Goal: Communication & Community: Answer question/provide support

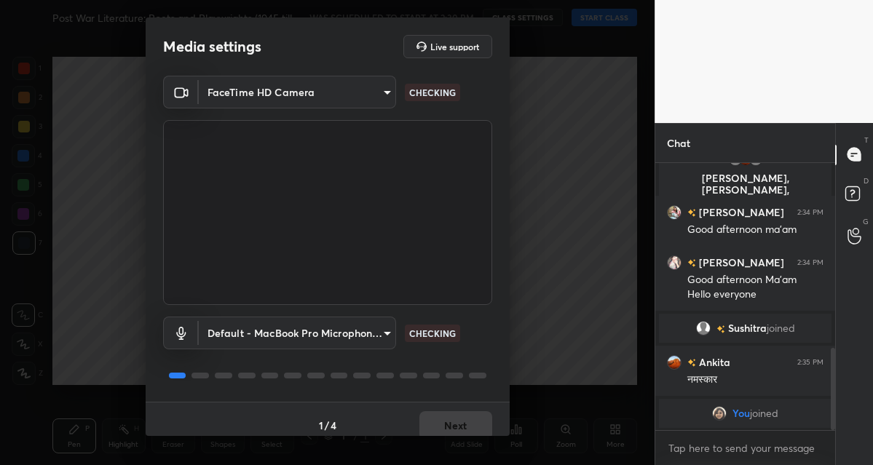
scroll to position [632, 0]
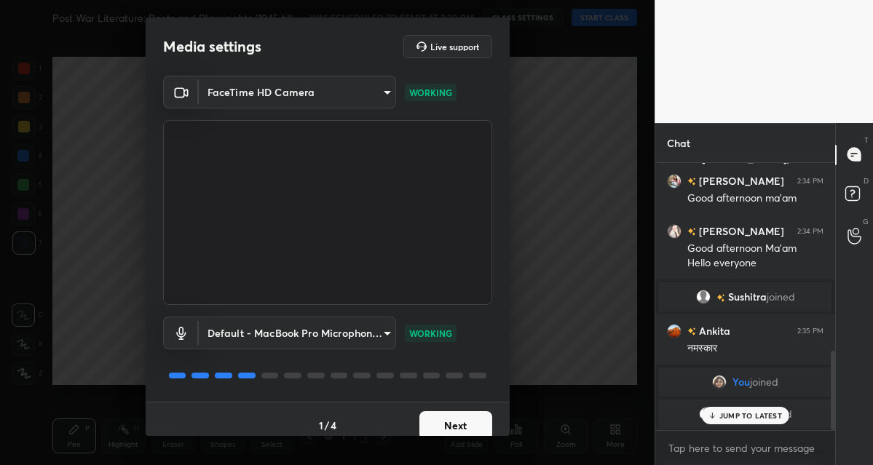
click at [456, 423] on button "Next" at bounding box center [455, 425] width 73 height 29
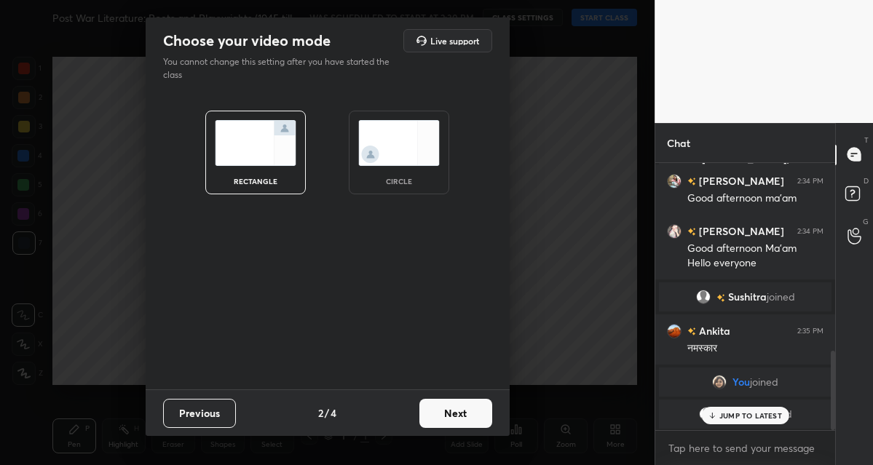
click at [470, 424] on button "Next" at bounding box center [455, 413] width 73 height 29
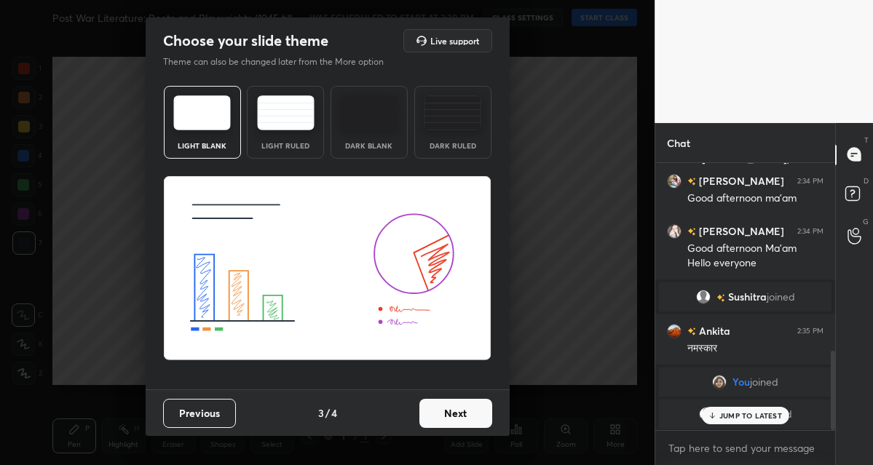
click at [475, 422] on button "Next" at bounding box center [455, 413] width 73 height 29
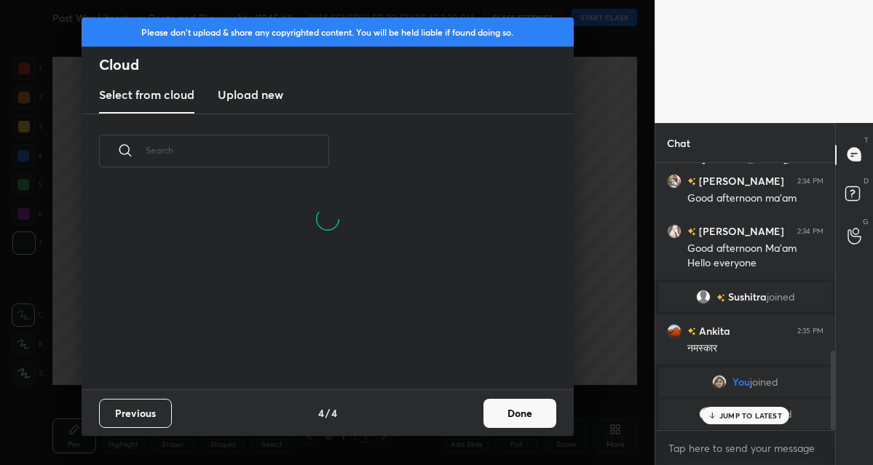
click at [488, 418] on button "Done" at bounding box center [519, 413] width 73 height 29
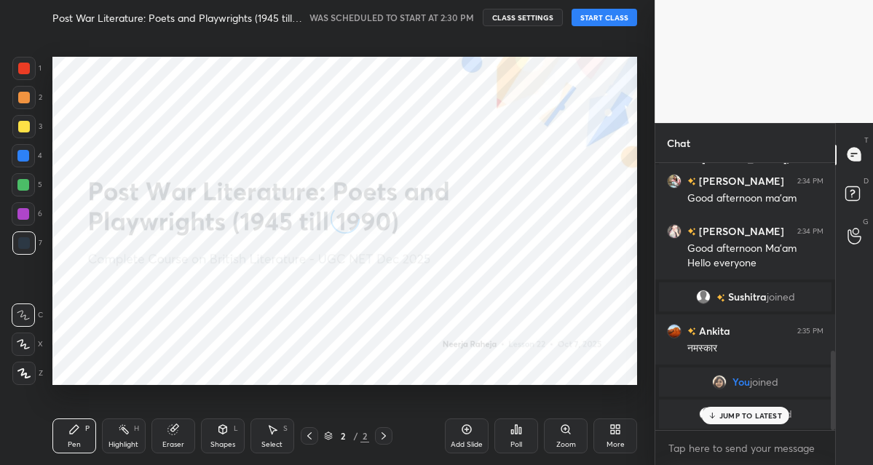
click at [594, 23] on button "START CLASS" at bounding box center [604, 17] width 66 height 17
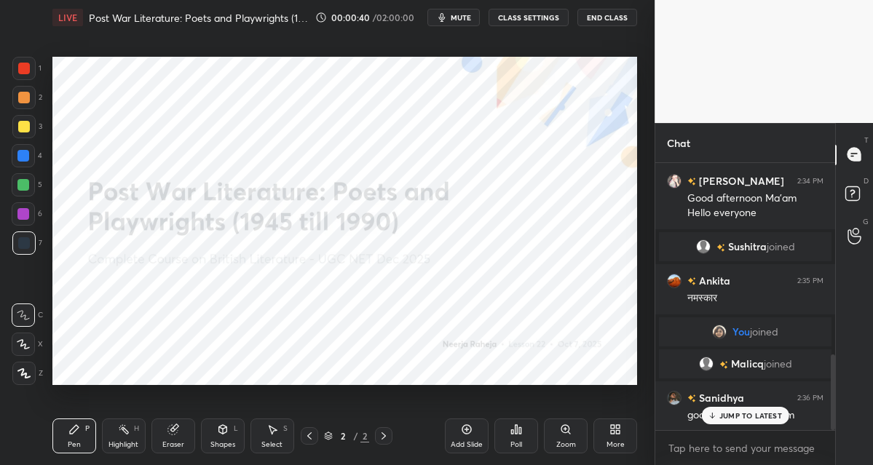
scroll to position [717, 0]
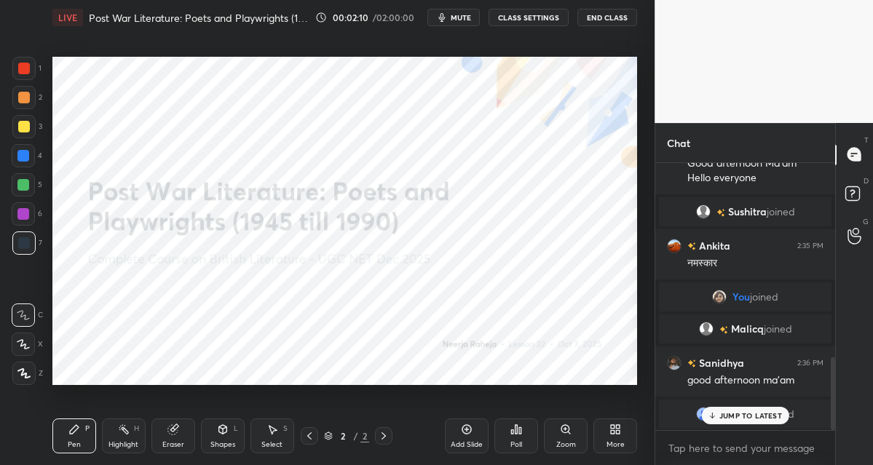
click at [621, 441] on div "More" at bounding box center [615, 444] width 18 height 7
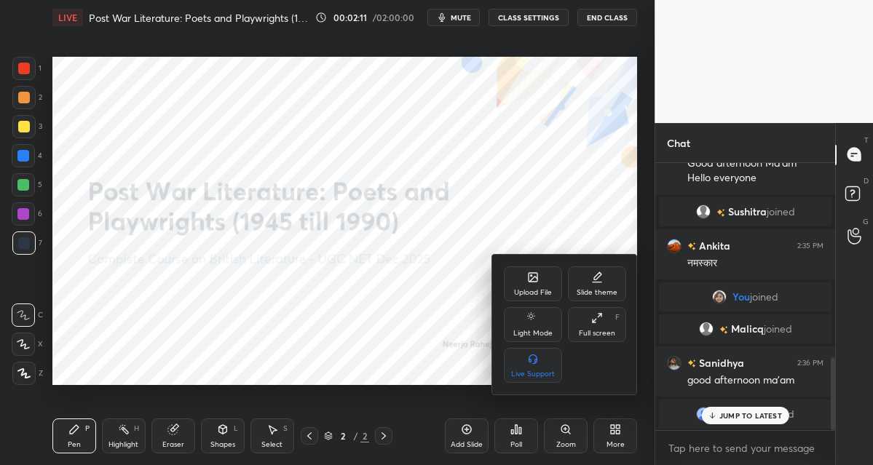
click at [515, 285] on div "Upload File" at bounding box center [533, 283] width 58 height 35
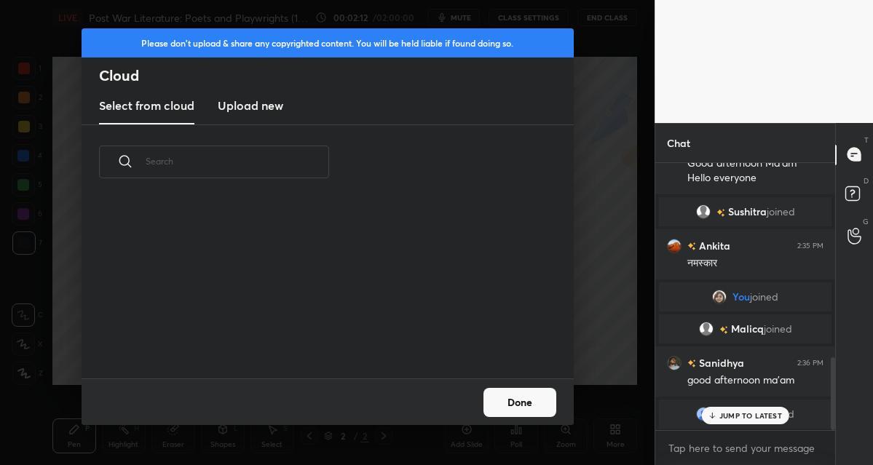
scroll to position [179, 467]
click at [256, 109] on h3 "Upload new" at bounding box center [251, 105] width 66 height 17
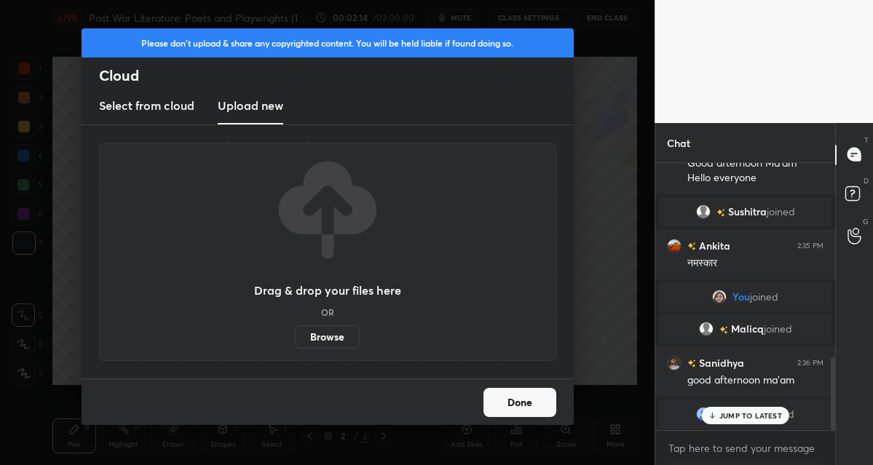
click at [306, 338] on label "Browse" at bounding box center [327, 336] width 65 height 23
click at [295, 338] on input "Browse" at bounding box center [295, 336] width 0 height 23
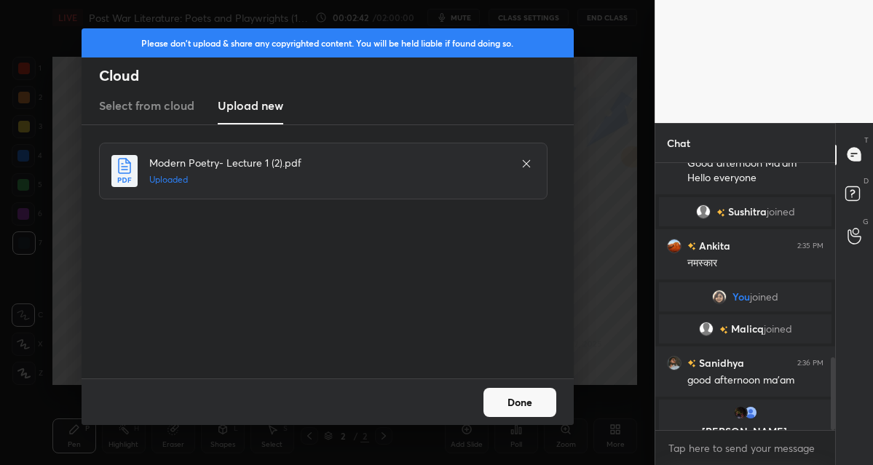
click at [498, 406] on button "Done" at bounding box center [519, 402] width 73 height 29
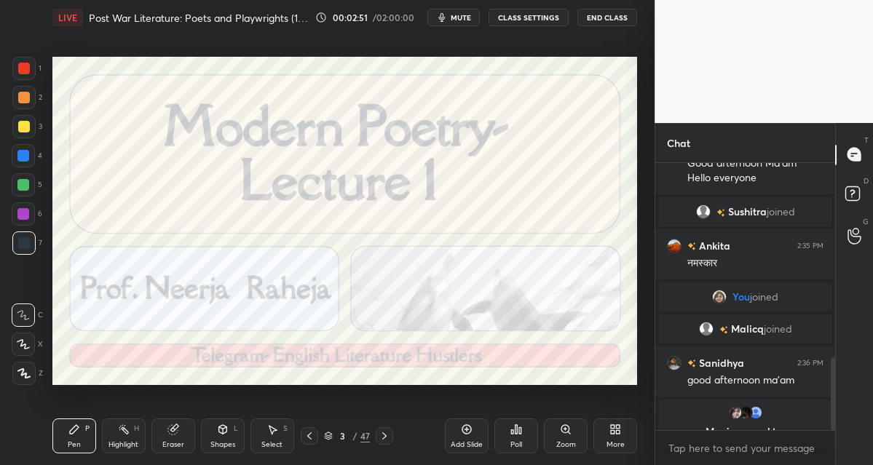
scroll to position [768, 0]
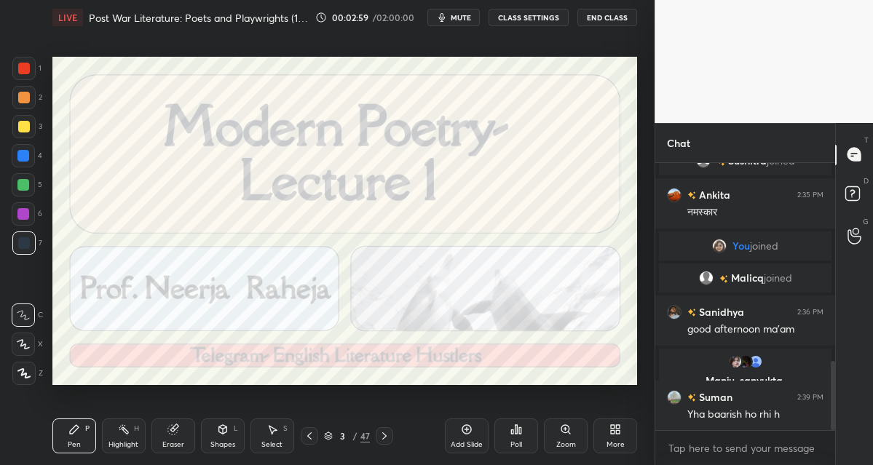
click at [309, 439] on icon at bounding box center [310, 436] width 12 height 12
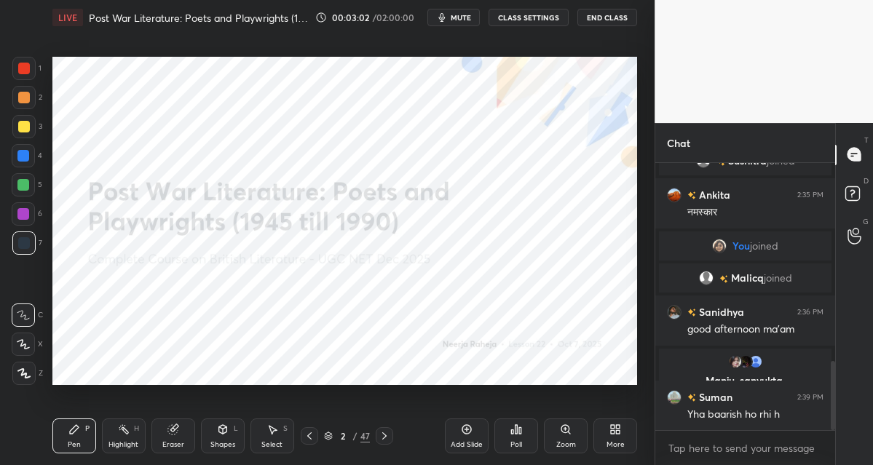
drag, startPoint x: 25, startPoint y: 376, endPoint x: 28, endPoint y: 358, distance: 17.8
click at [23, 375] on icon at bounding box center [24, 373] width 12 height 9
drag, startPoint x: 468, startPoint y: 432, endPoint x: 467, endPoint y: 390, distance: 41.5
click at [466, 432] on icon at bounding box center [467, 430] width 12 height 12
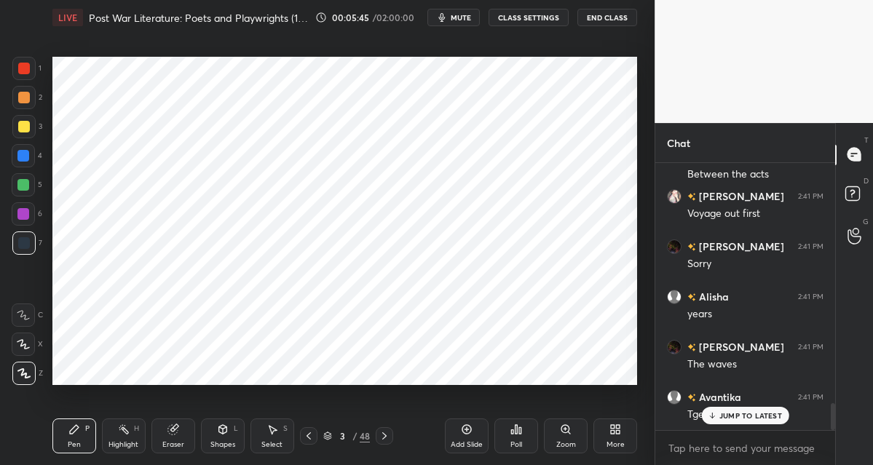
scroll to position [2405, 0]
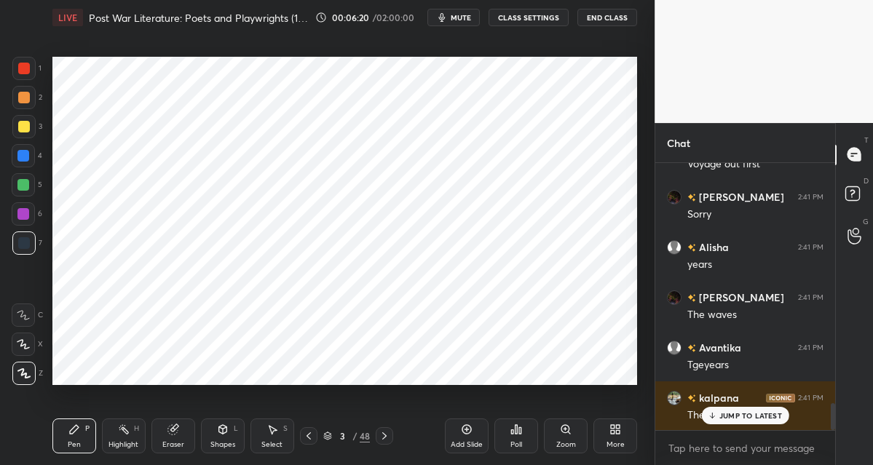
click at [25, 156] on div at bounding box center [23, 156] width 12 height 12
drag, startPoint x: 459, startPoint y: 432, endPoint x: 459, endPoint y: 422, distance: 10.2
click at [459, 432] on div "Add Slide" at bounding box center [467, 436] width 44 height 35
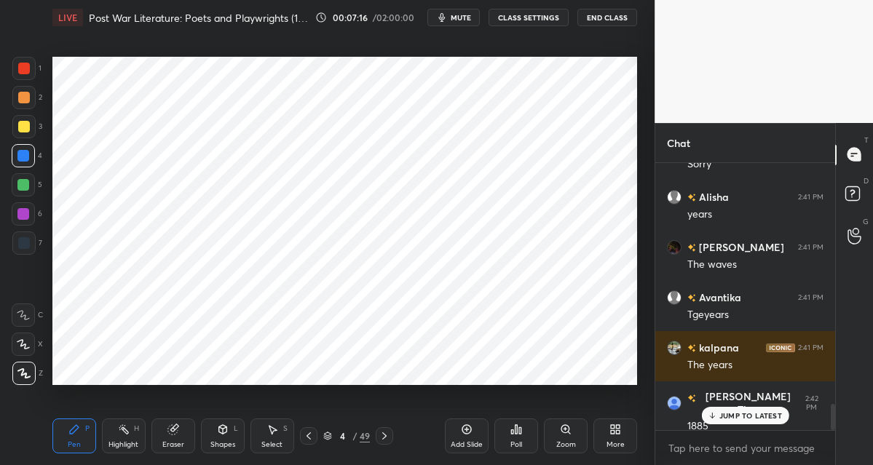
scroll to position [2505, 0]
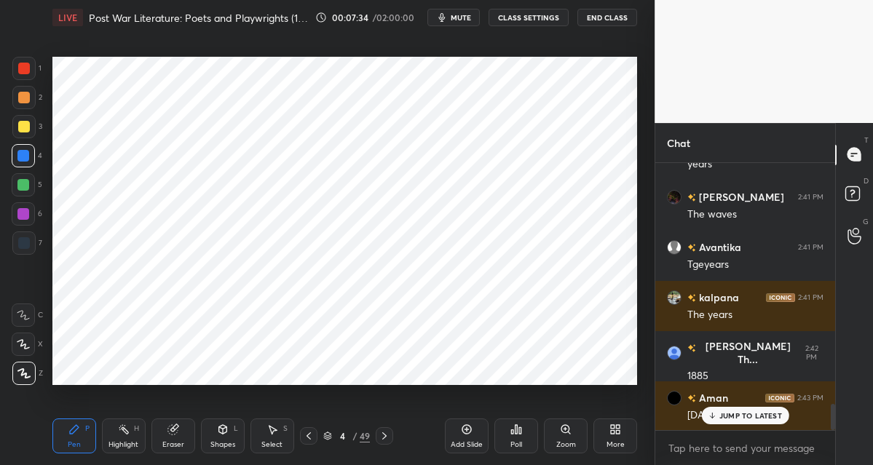
drag, startPoint x: 475, startPoint y: 435, endPoint x: 476, endPoint y: 408, distance: 27.7
click at [474, 436] on div "Add Slide" at bounding box center [467, 436] width 44 height 35
click at [28, 247] on div at bounding box center [23, 242] width 23 height 23
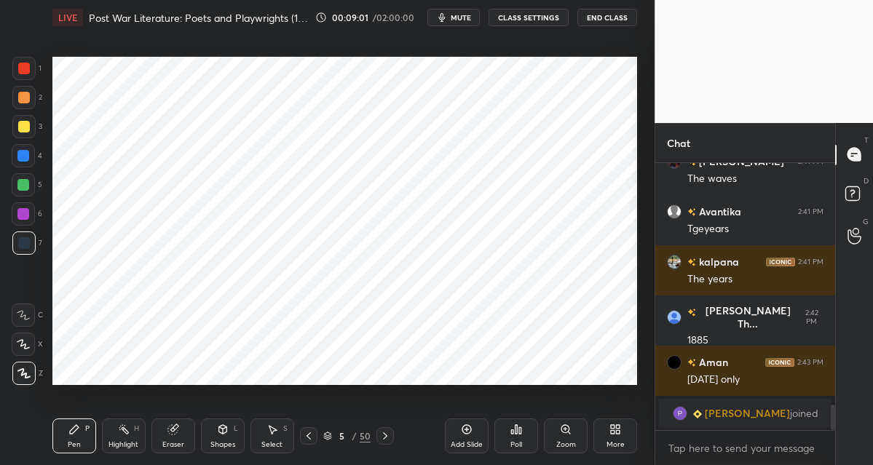
click at [25, 188] on div at bounding box center [23, 185] width 12 height 12
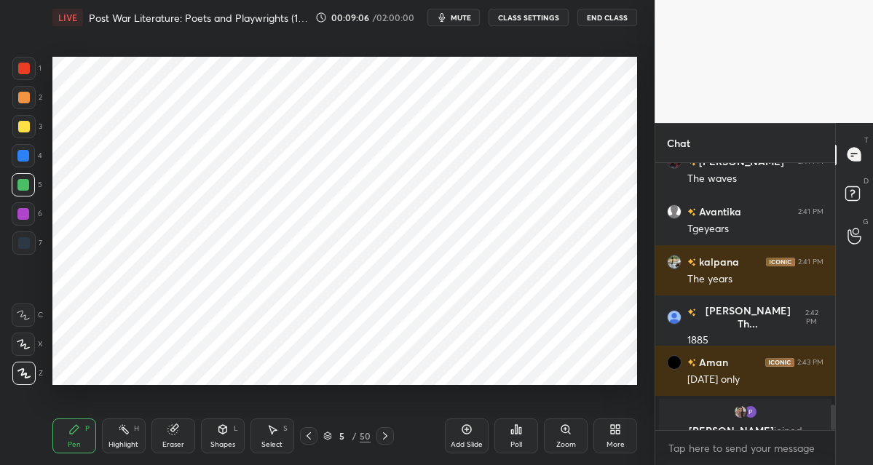
scroll to position [2557, 0]
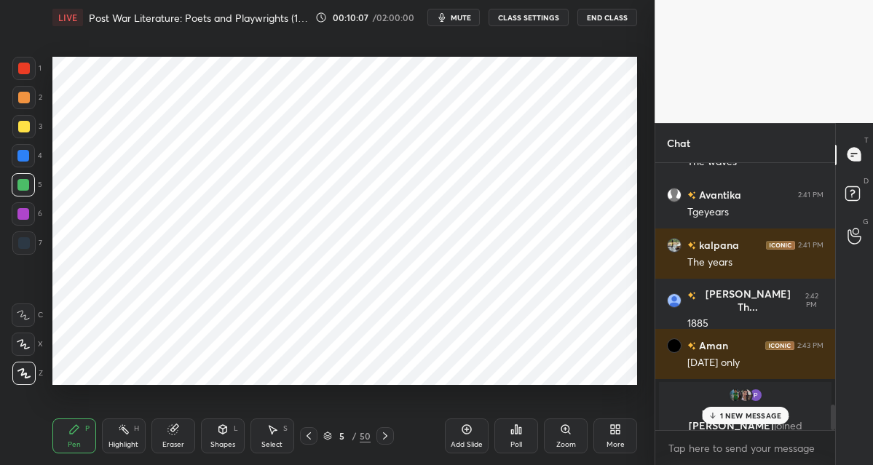
click at [470, 431] on icon at bounding box center [467, 430] width 12 height 12
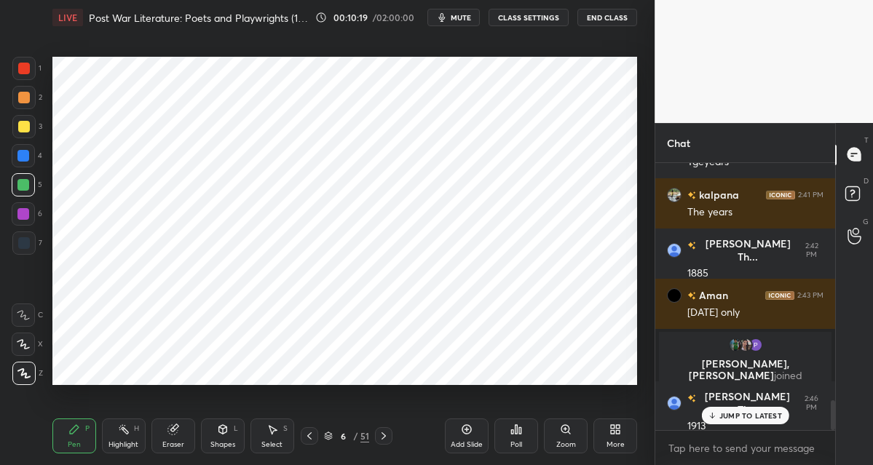
click at [26, 159] on div at bounding box center [23, 156] width 12 height 12
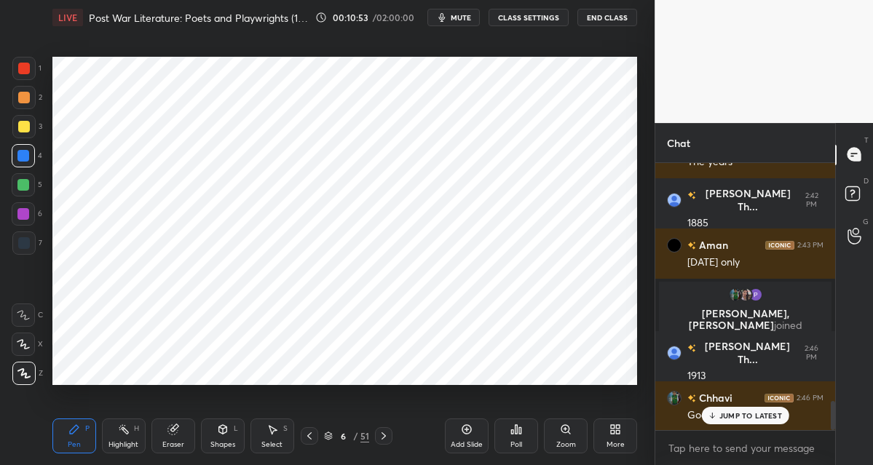
drag, startPoint x: 22, startPoint y: 215, endPoint x: 17, endPoint y: 207, distance: 9.5
click at [21, 213] on div at bounding box center [23, 214] width 12 height 12
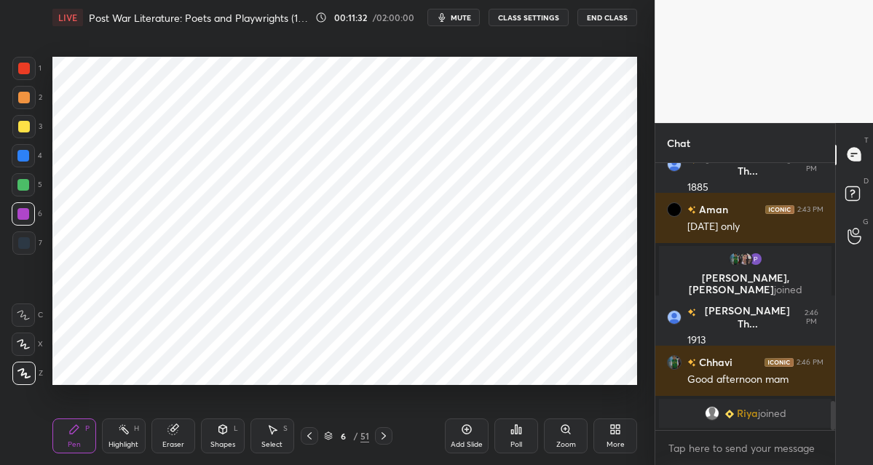
scroll to position [2252, 0]
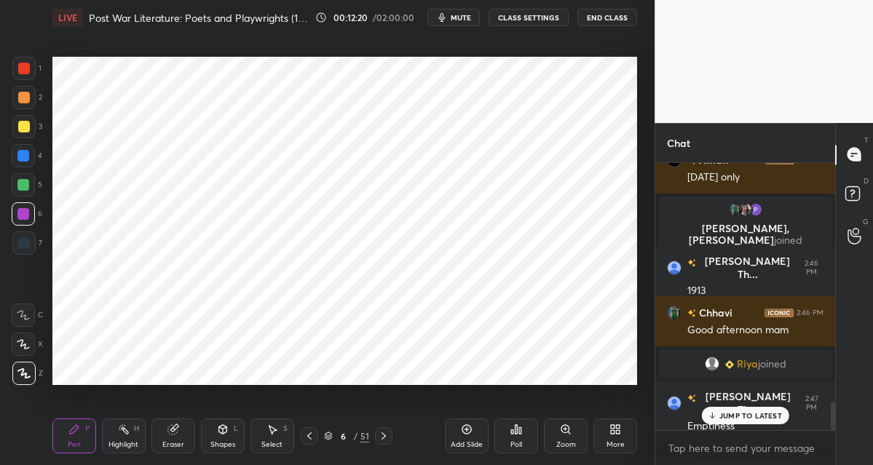
click at [22, 76] on div at bounding box center [23, 68] width 23 height 23
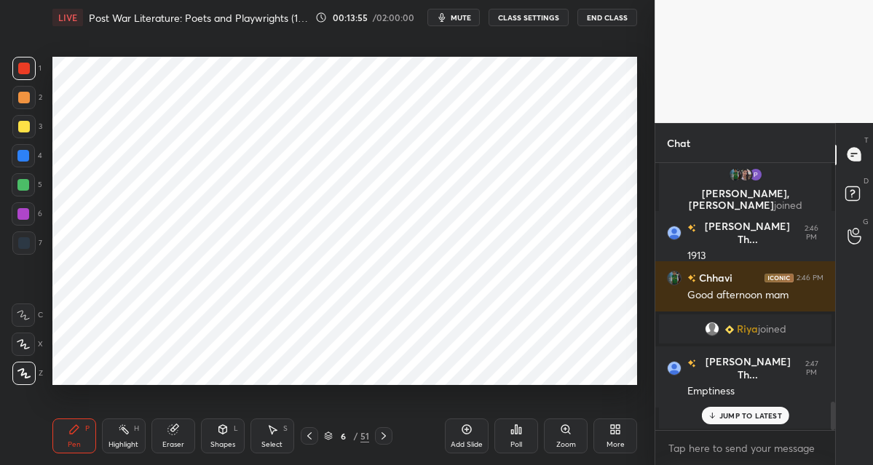
click at [462, 433] on icon at bounding box center [467, 430] width 12 height 12
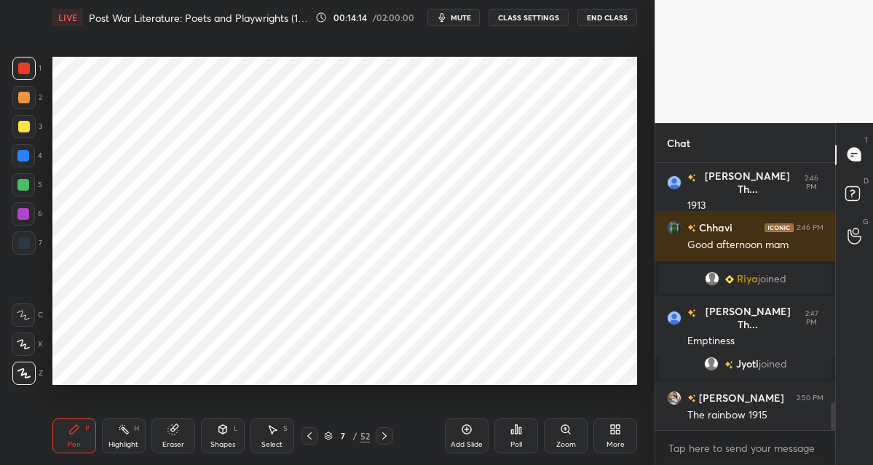
drag, startPoint x: 25, startPoint y: 155, endPoint x: 47, endPoint y: 142, distance: 24.8
click at [27, 154] on div at bounding box center [23, 156] width 12 height 12
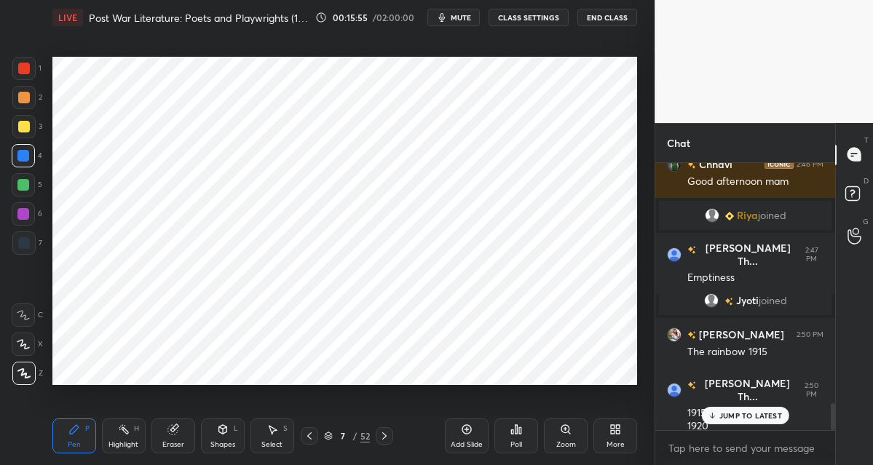
click at [24, 245] on div at bounding box center [24, 243] width 12 height 12
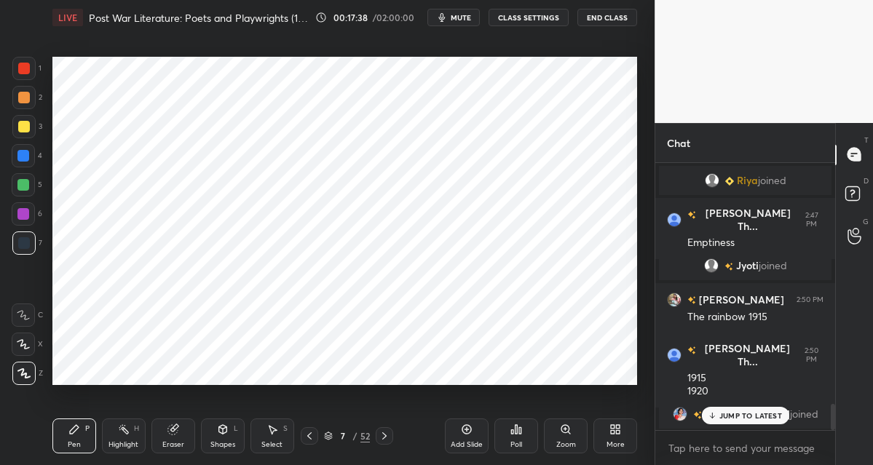
scroll to position [2498, 0]
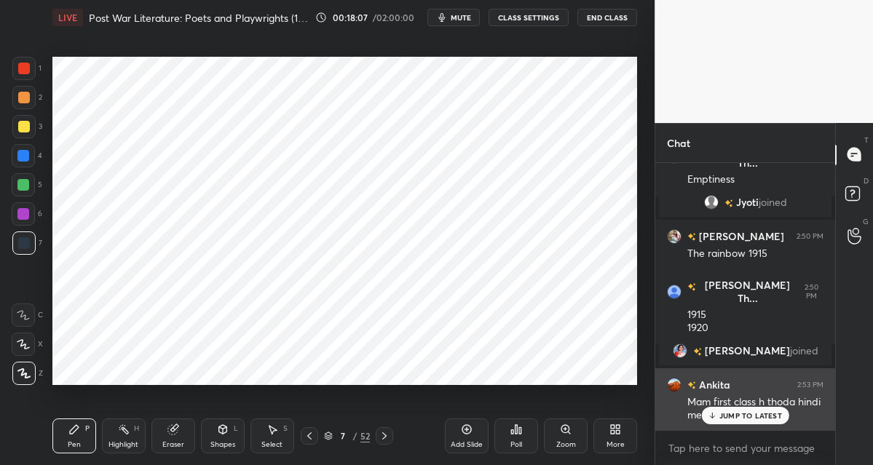
click at [725, 405] on div "[PERSON_NAME] 2:41 PM years [PERSON_NAME] 2:41 PM The waves [PERSON_NAME] 2:41 …" at bounding box center [745, 296] width 180 height 267
drag, startPoint x: 730, startPoint y: 413, endPoint x: 672, endPoint y: 416, distance: 58.4
click at [730, 413] on p "JUMP TO LATEST" at bounding box center [750, 415] width 63 height 9
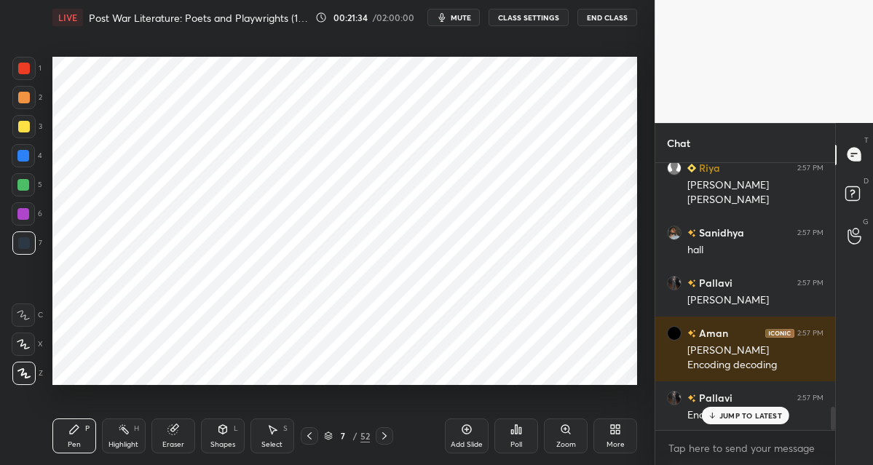
scroll to position [2829, 0]
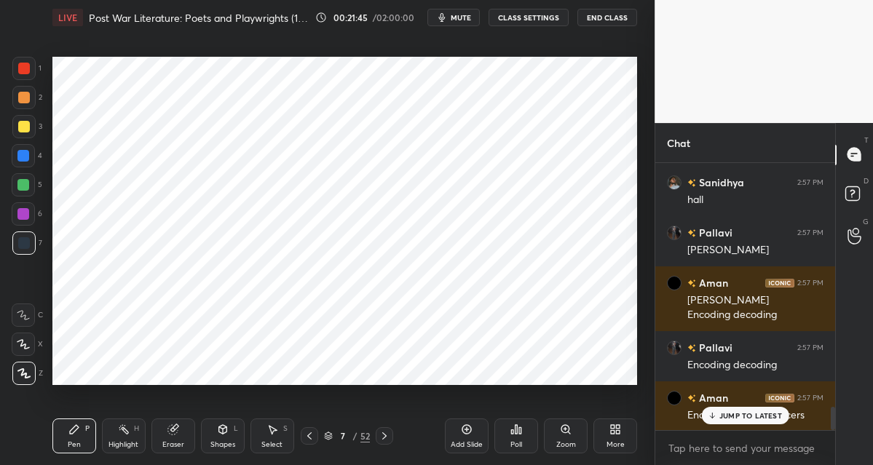
click at [464, 426] on icon at bounding box center [467, 430] width 12 height 12
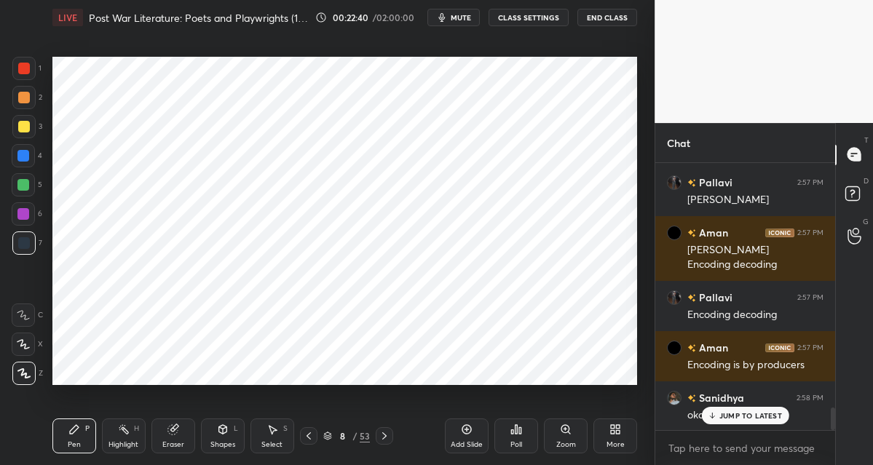
click at [20, 159] on div at bounding box center [23, 156] width 12 height 12
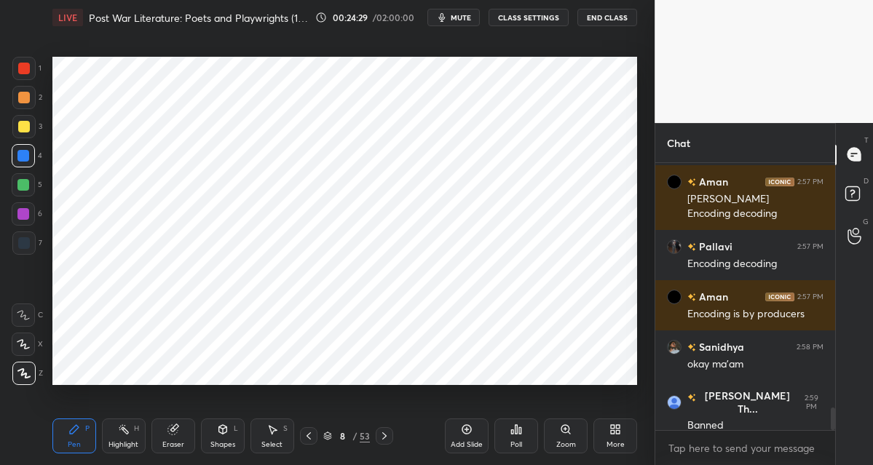
drag, startPoint x: 472, startPoint y: 435, endPoint x: 475, endPoint y: 424, distance: 11.5
click at [472, 435] on div "Add Slide" at bounding box center [467, 436] width 44 height 35
click at [25, 208] on div at bounding box center [23, 214] width 12 height 12
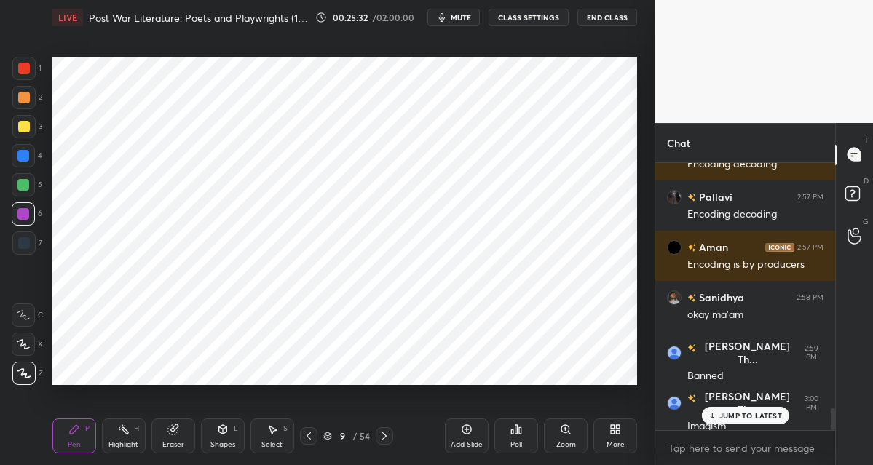
click at [25, 158] on div at bounding box center [23, 156] width 12 height 12
click at [28, 240] on div at bounding box center [24, 243] width 12 height 12
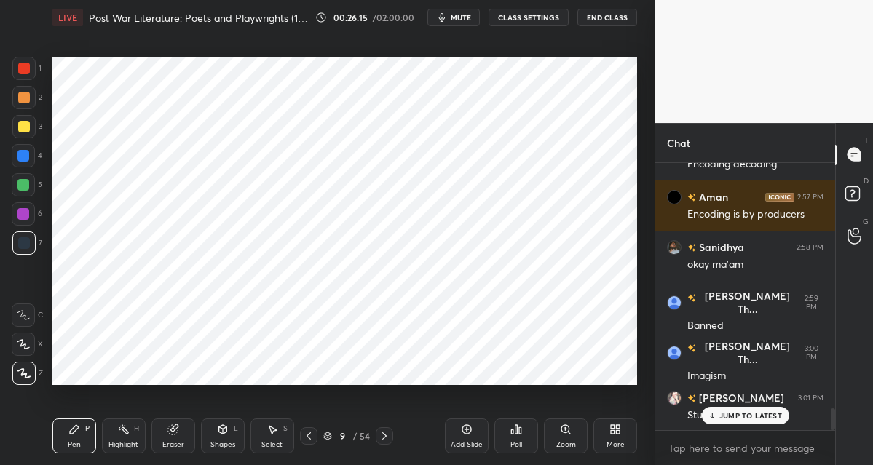
drag, startPoint x: 24, startPoint y: 214, endPoint x: 51, endPoint y: 205, distance: 28.5
click at [28, 215] on div at bounding box center [23, 214] width 12 height 12
drag, startPoint x: 25, startPoint y: 72, endPoint x: 43, endPoint y: 72, distance: 17.5
click at [27, 75] on div at bounding box center [23, 68] width 23 height 23
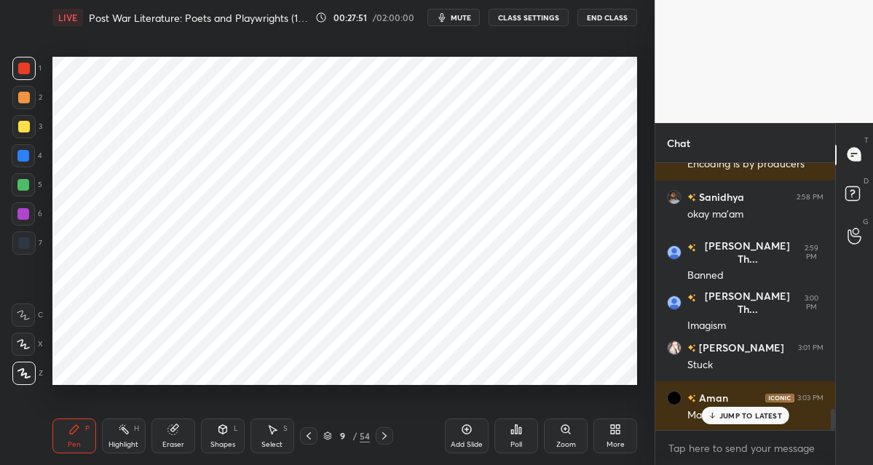
drag, startPoint x: 470, startPoint y: 429, endPoint x: 467, endPoint y: 420, distance: 9.2
click at [470, 429] on icon at bounding box center [467, 430] width 12 height 12
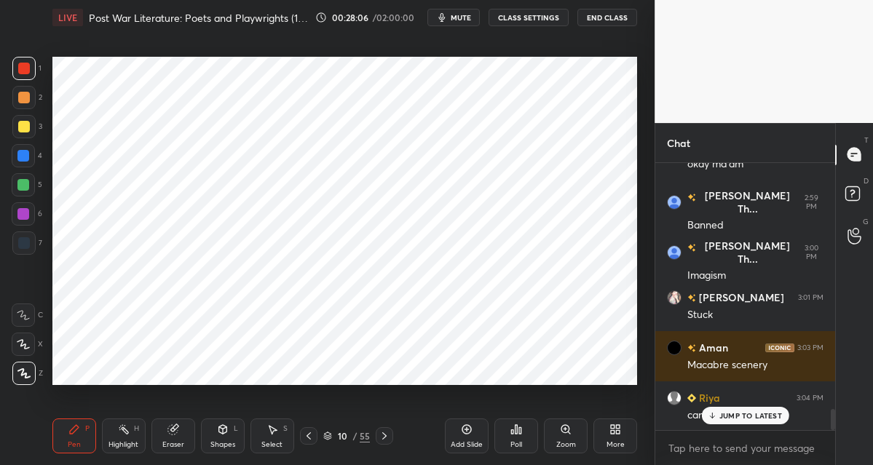
click at [29, 157] on div at bounding box center [23, 155] width 23 height 23
click at [30, 241] on div at bounding box center [23, 242] width 23 height 23
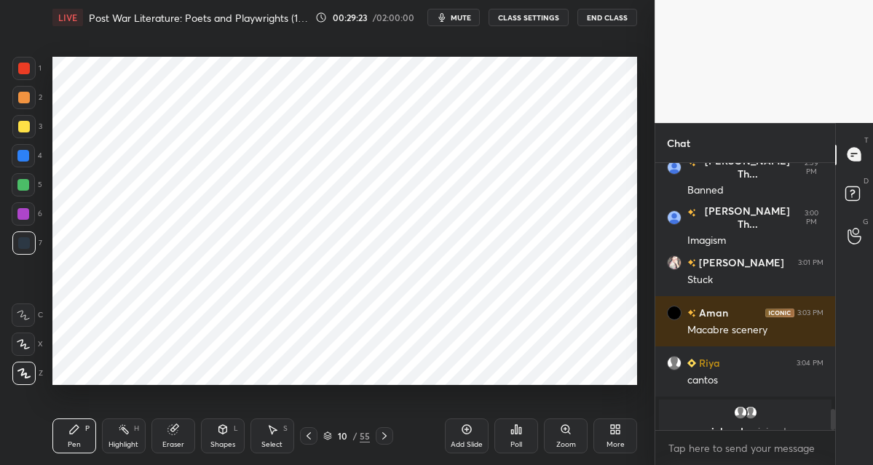
drag, startPoint x: 30, startPoint y: 158, endPoint x: 41, endPoint y: 153, distance: 12.1
click at [31, 158] on div at bounding box center [23, 155] width 23 height 23
click at [29, 186] on div at bounding box center [23, 184] width 23 height 23
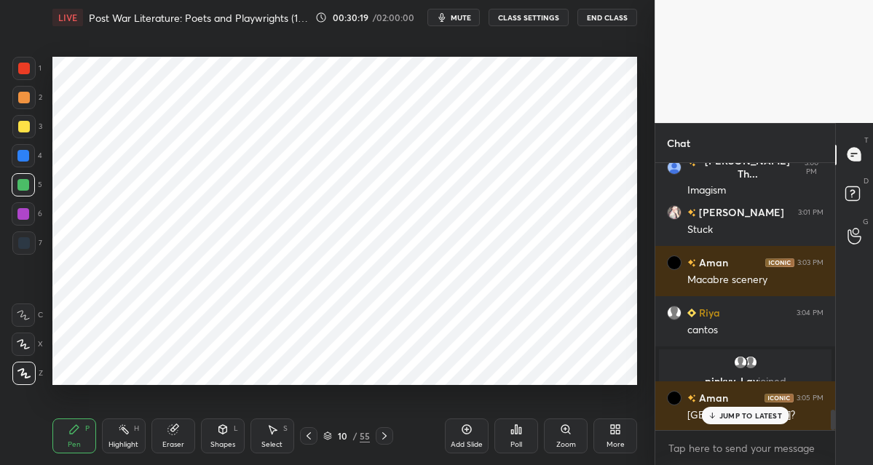
click at [22, 237] on div at bounding box center [24, 243] width 12 height 12
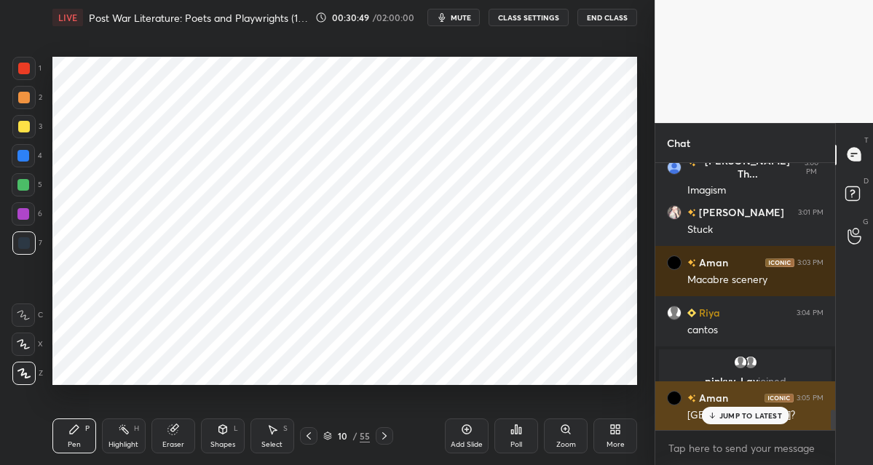
click at [741, 414] on p "JUMP TO LATEST" at bounding box center [750, 415] width 63 height 9
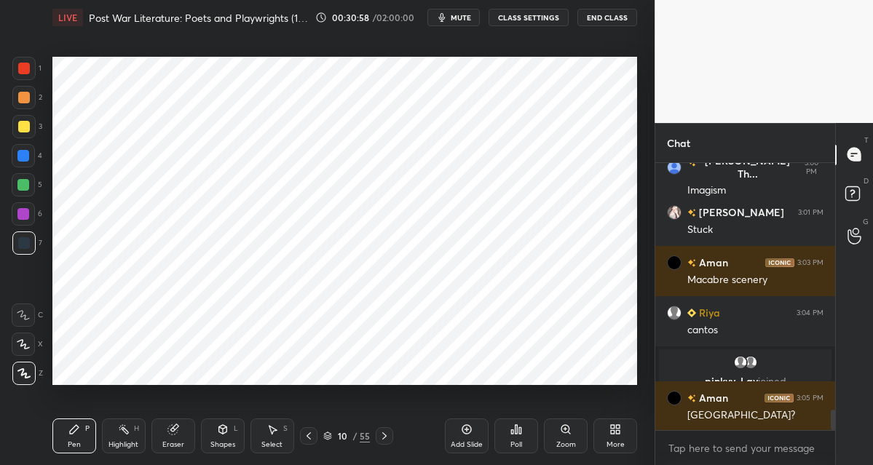
click at [466, 435] on icon at bounding box center [467, 430] width 12 height 12
drag, startPoint x: 23, startPoint y: 156, endPoint x: 41, endPoint y: 149, distance: 20.0
click at [24, 158] on div at bounding box center [23, 156] width 12 height 12
drag, startPoint x: 26, startPoint y: 215, endPoint x: 44, endPoint y: 211, distance: 18.0
click at [27, 215] on div at bounding box center [23, 214] width 12 height 12
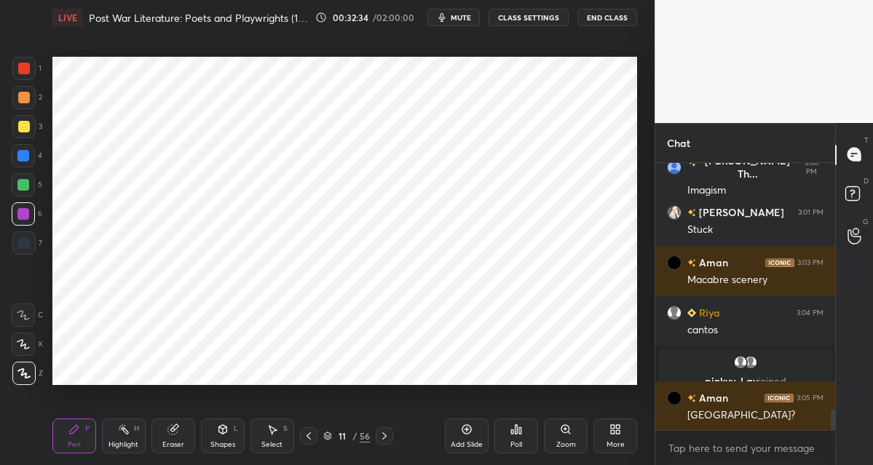
drag, startPoint x: 28, startPoint y: 70, endPoint x: 44, endPoint y: 71, distance: 16.1
click at [30, 71] on div at bounding box center [23, 68] width 23 height 23
click at [29, 234] on div at bounding box center [23, 242] width 23 height 23
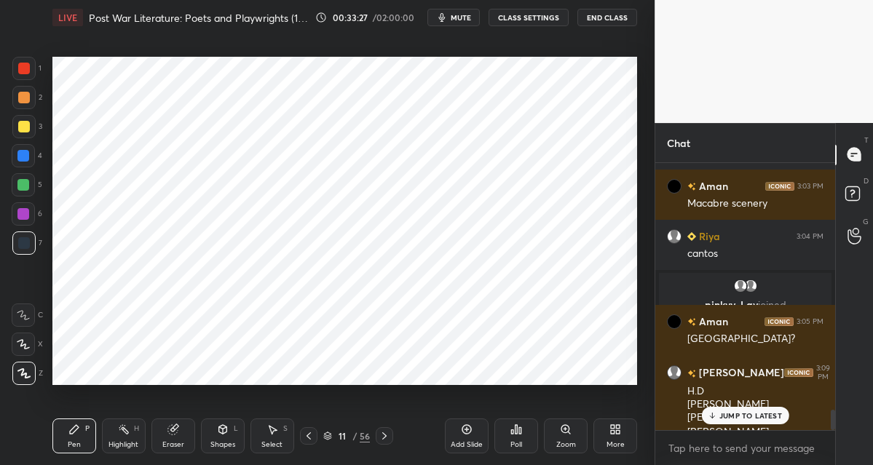
scroll to position [3306, 0]
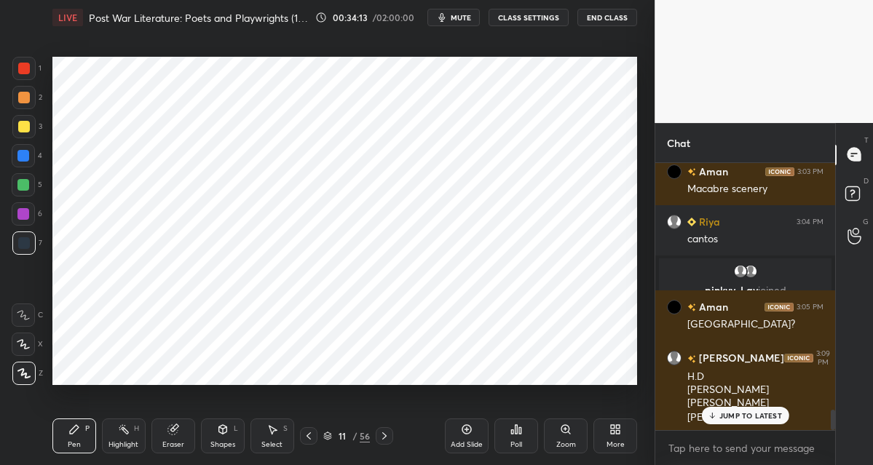
click at [311, 438] on icon at bounding box center [309, 436] width 12 height 12
click at [25, 186] on div at bounding box center [23, 185] width 12 height 12
drag, startPoint x: 387, startPoint y: 437, endPoint x: 397, endPoint y: 435, distance: 10.3
click at [387, 437] on icon at bounding box center [385, 436] width 12 height 12
click at [474, 432] on div "Add Slide" at bounding box center [467, 436] width 44 height 35
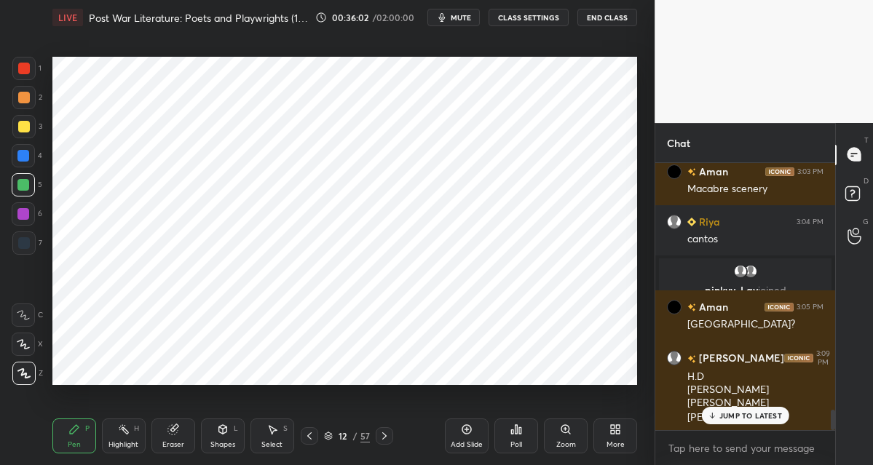
drag, startPoint x: 28, startPoint y: 70, endPoint x: 47, endPoint y: 63, distance: 19.6
click at [30, 71] on div at bounding box center [23, 68] width 23 height 23
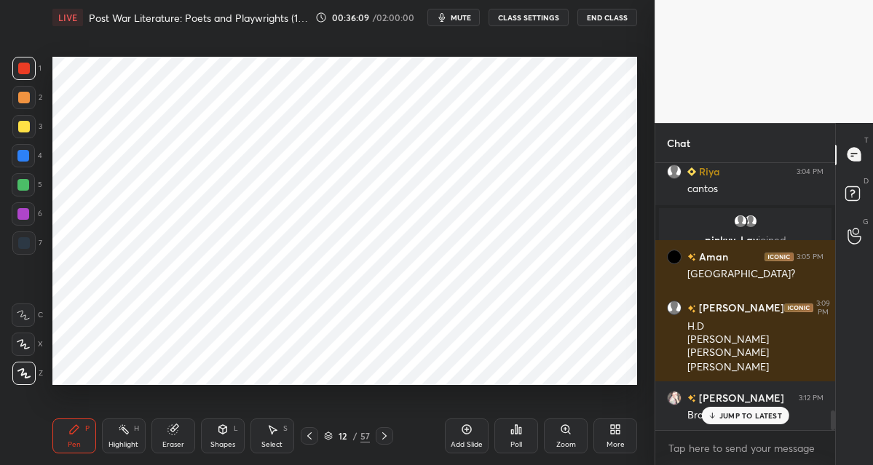
drag, startPoint x: 23, startPoint y: 241, endPoint x: 24, endPoint y: 234, distance: 7.3
click at [24, 240] on div at bounding box center [24, 243] width 12 height 12
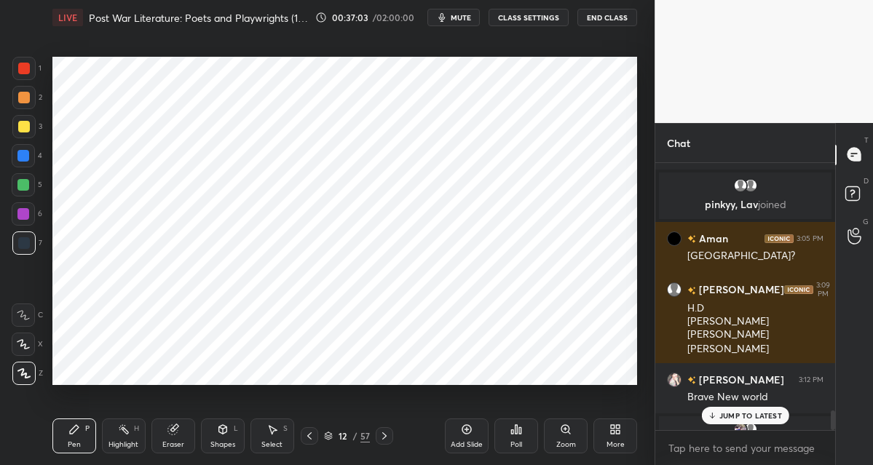
scroll to position [3427, 0]
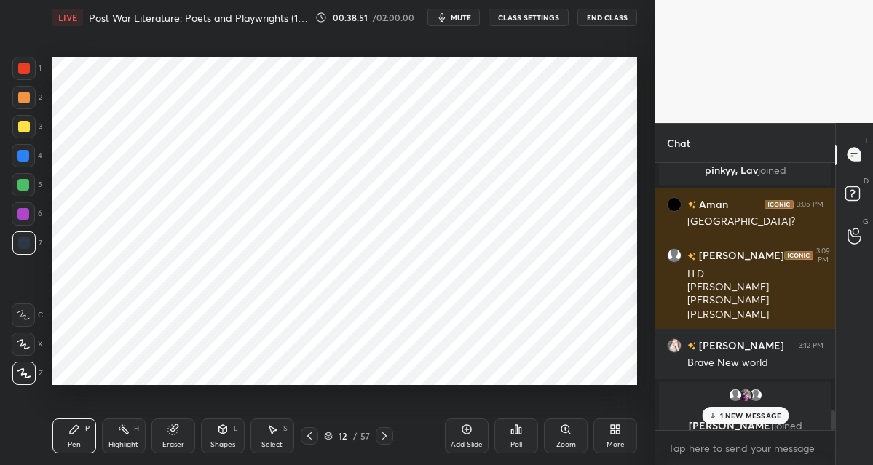
drag, startPoint x: 462, startPoint y: 430, endPoint x: 457, endPoint y: 419, distance: 12.4
click at [459, 430] on div "Add Slide" at bounding box center [467, 436] width 44 height 35
drag, startPoint x: 167, startPoint y: 434, endPoint x: 175, endPoint y: 398, distance: 36.4
click at [168, 432] on icon at bounding box center [173, 430] width 12 height 12
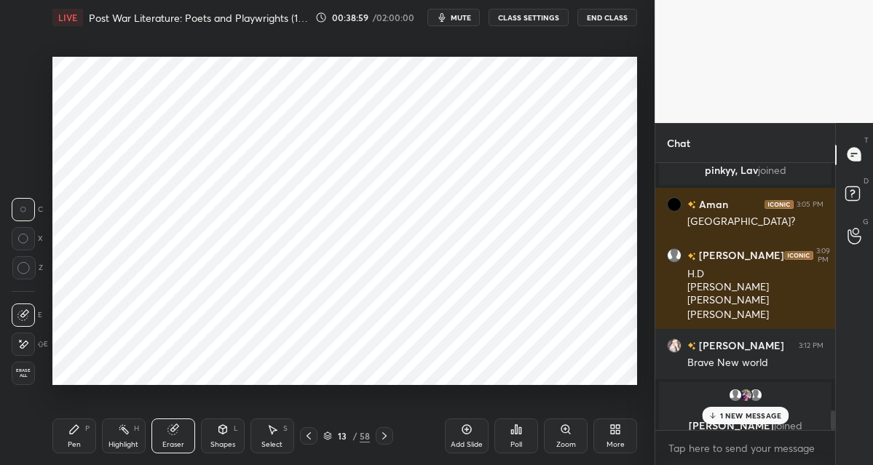
click at [68, 435] on div "Pen P" at bounding box center [74, 436] width 44 height 35
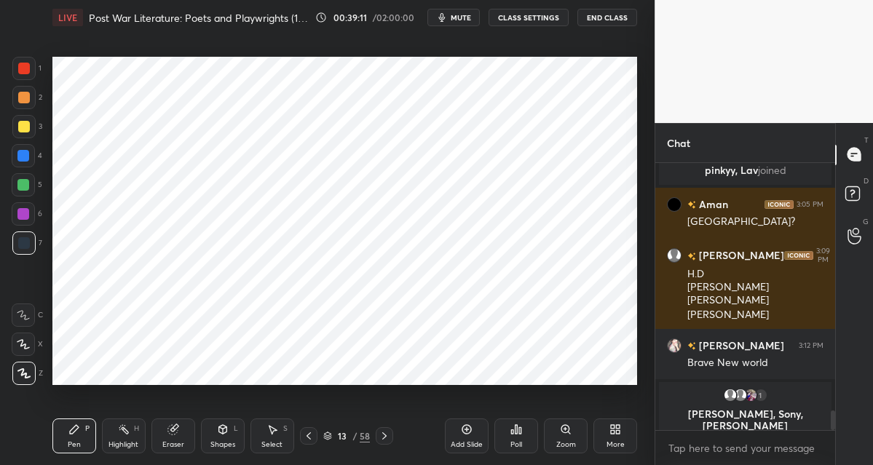
drag, startPoint x: 17, startPoint y: 99, endPoint x: 51, endPoint y: 102, distance: 33.6
click at [20, 100] on div at bounding box center [24, 98] width 12 height 12
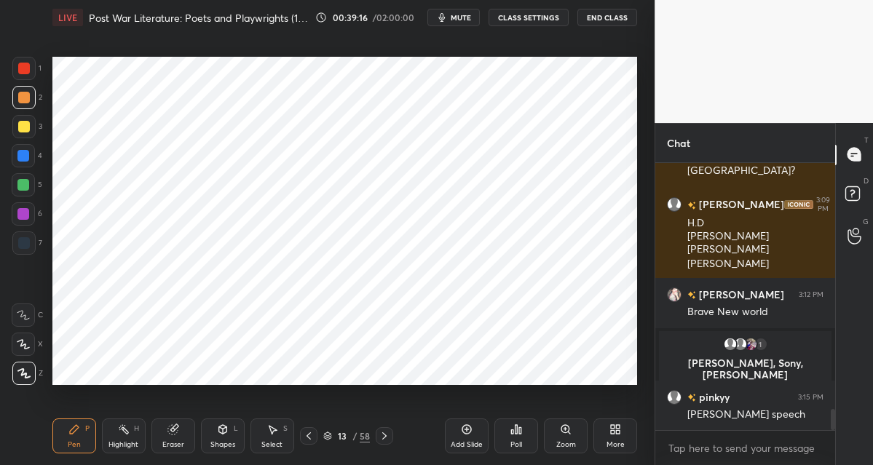
scroll to position [3106, 0]
click at [21, 185] on div at bounding box center [23, 185] width 12 height 12
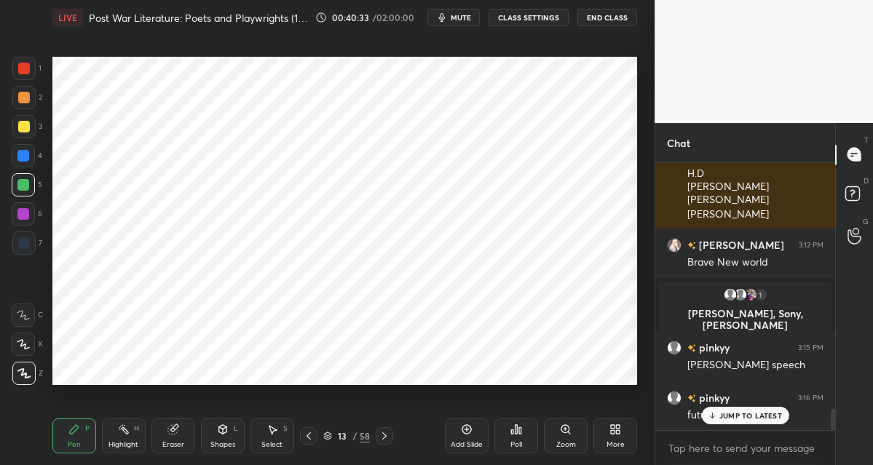
click at [467, 431] on icon at bounding box center [467, 430] width 12 height 12
click at [222, 435] on div "Shapes L" at bounding box center [223, 436] width 44 height 35
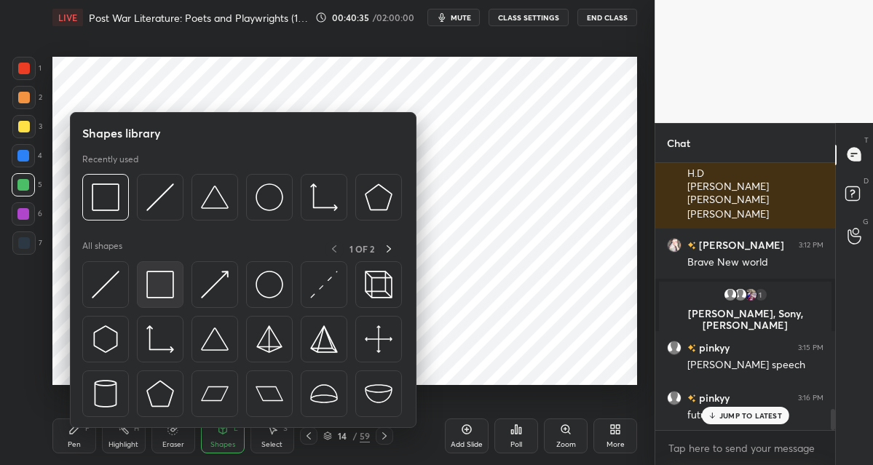
click at [175, 302] on div at bounding box center [160, 284] width 47 height 47
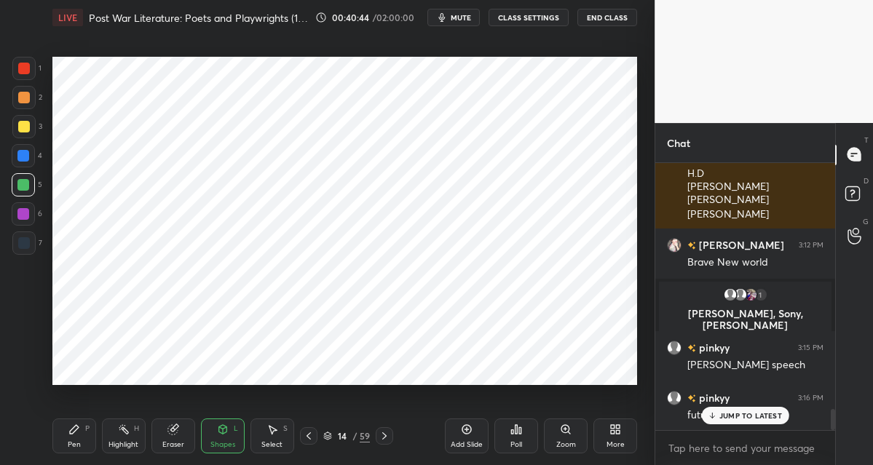
click at [66, 432] on div "Pen P" at bounding box center [74, 436] width 44 height 35
drag, startPoint x: 24, startPoint y: 242, endPoint x: 42, endPoint y: 199, distance: 46.0
click at [23, 240] on div at bounding box center [24, 243] width 12 height 12
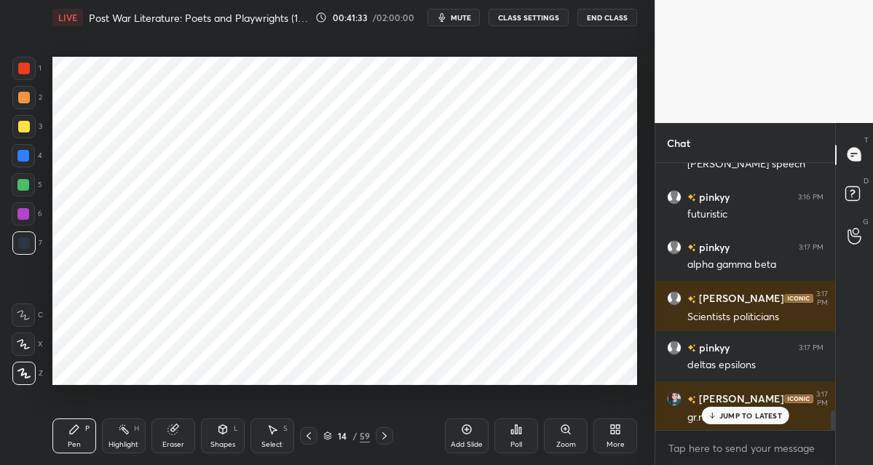
scroll to position [3408, 0]
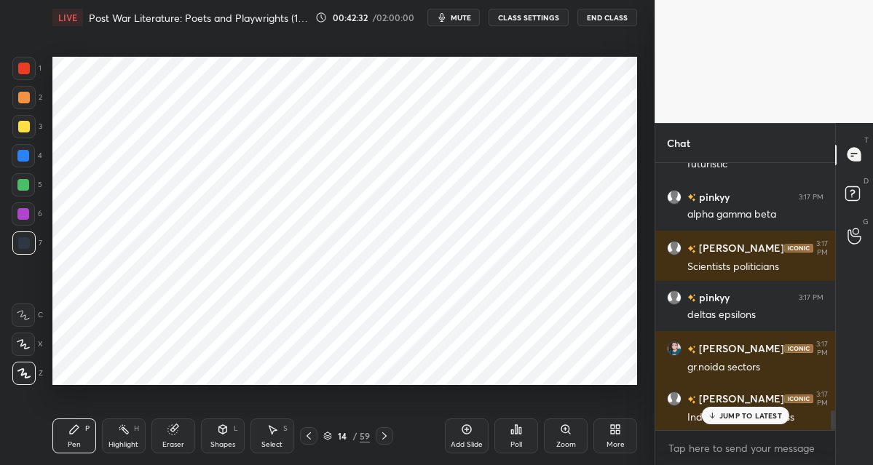
click at [365, 437] on div "59" at bounding box center [365, 436] width 10 height 13
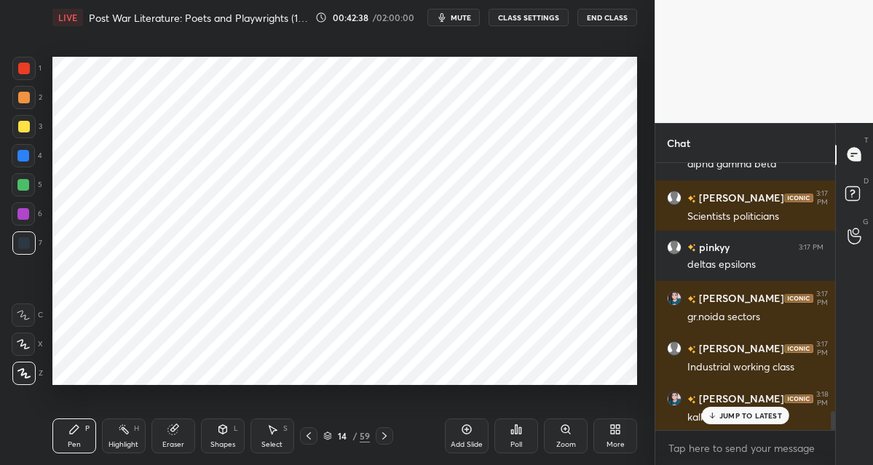
scroll to position [0, 0]
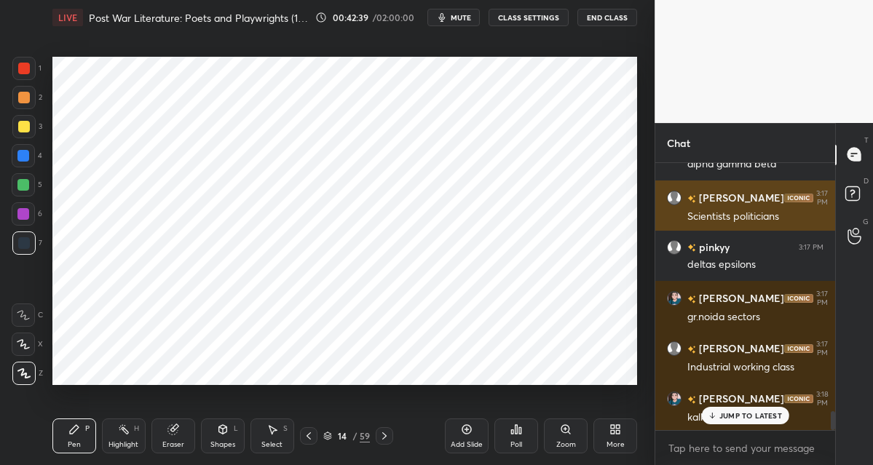
click at [823, 194] on div "3:17 PM" at bounding box center [822, 197] width 12 height 17
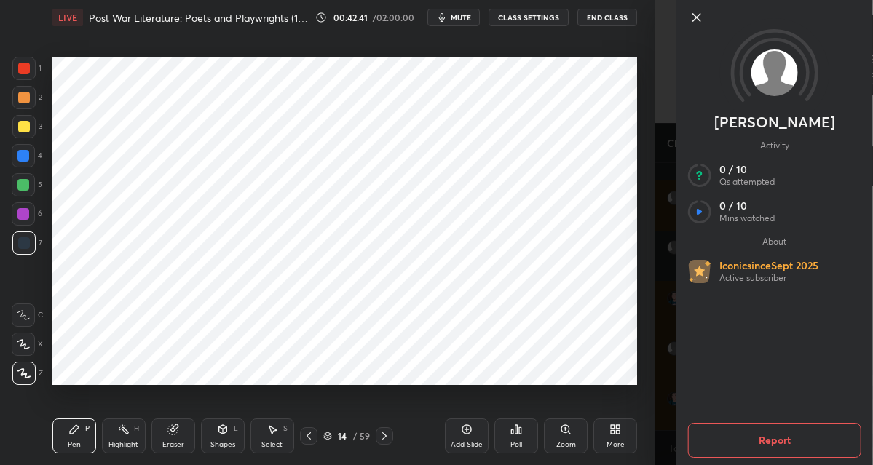
click at [699, 22] on icon at bounding box center [696, 17] width 17 height 17
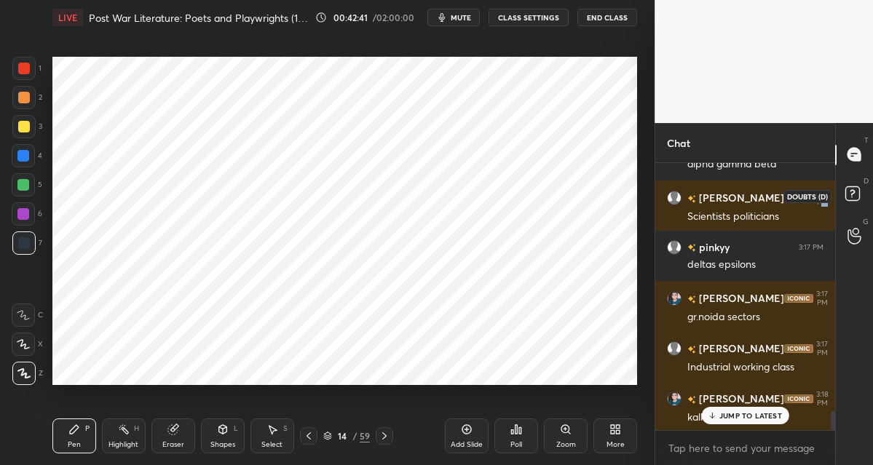
click at [849, 188] on rect at bounding box center [852, 193] width 14 height 14
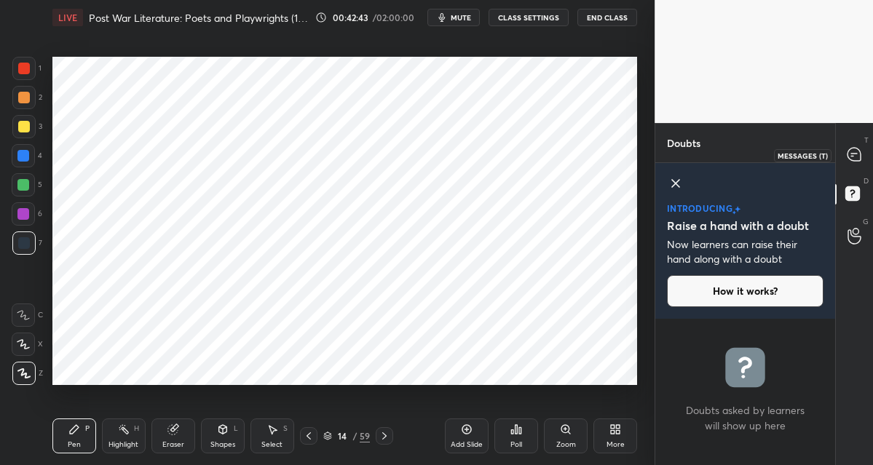
click at [858, 150] on icon at bounding box center [853, 154] width 13 height 13
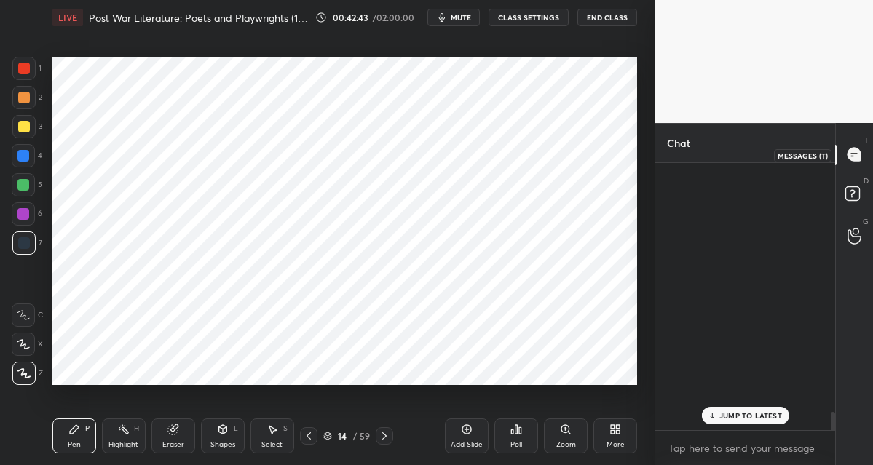
scroll to position [263, 175]
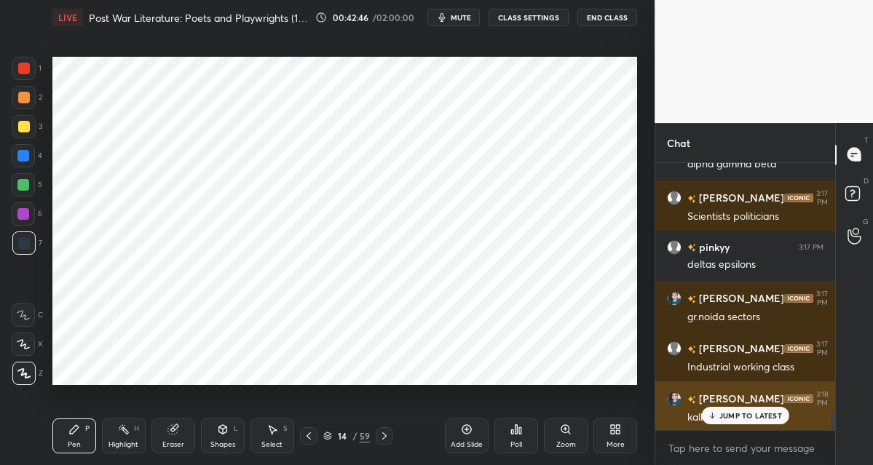
click at [708, 409] on div "JUMP TO LATEST" at bounding box center [744, 415] width 87 height 17
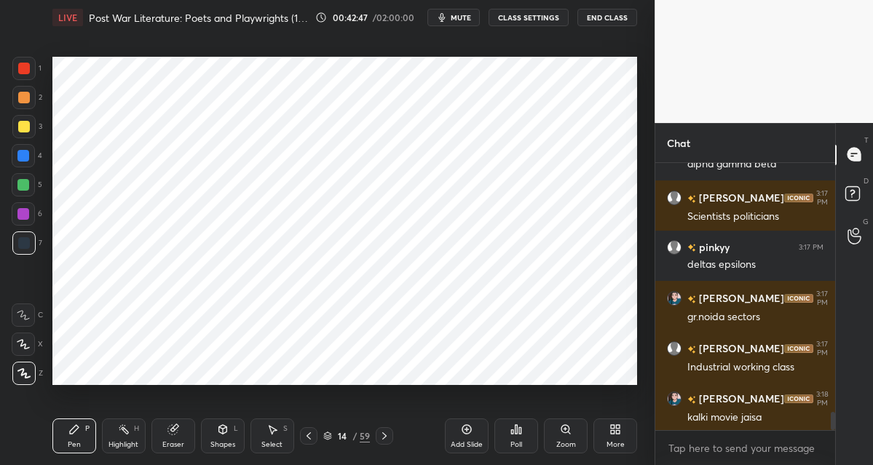
drag, startPoint x: 463, startPoint y: 428, endPoint x: 459, endPoint y: 400, distance: 28.0
click at [462, 427] on icon at bounding box center [467, 430] width 12 height 12
drag, startPoint x: 28, startPoint y: 161, endPoint x: 44, endPoint y: 153, distance: 17.9
click at [28, 161] on div at bounding box center [23, 155] width 23 height 23
drag, startPoint x: 27, startPoint y: 184, endPoint x: 44, endPoint y: 172, distance: 20.8
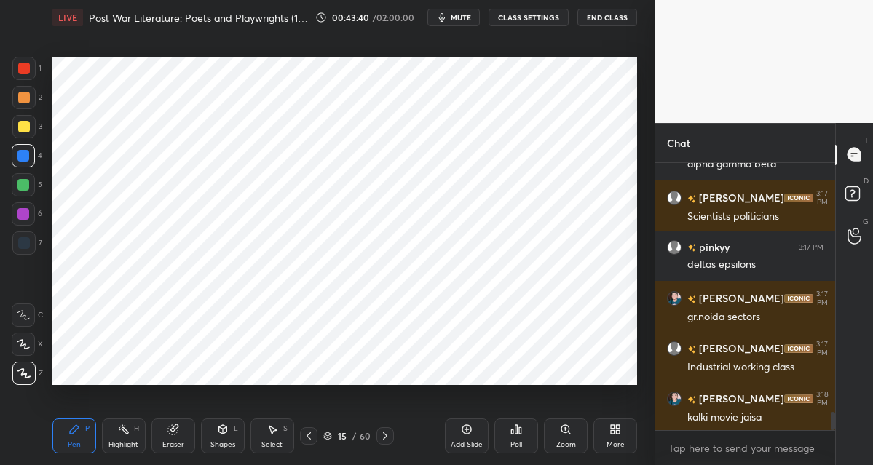
click at [28, 183] on div at bounding box center [23, 185] width 12 height 12
drag, startPoint x: 26, startPoint y: 66, endPoint x: 21, endPoint y: 77, distance: 12.1
click at [25, 68] on div at bounding box center [24, 69] width 12 height 12
drag, startPoint x: 26, startPoint y: 98, endPoint x: 33, endPoint y: 95, distance: 7.8
click at [27, 98] on div at bounding box center [24, 98] width 12 height 12
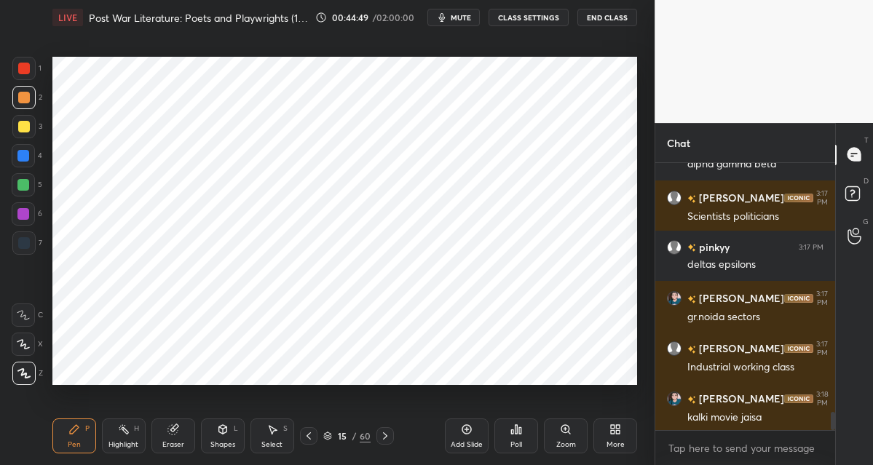
drag, startPoint x: 468, startPoint y: 427, endPoint x: 468, endPoint y: 417, distance: 10.2
click at [468, 425] on icon at bounding box center [467, 430] width 12 height 12
drag, startPoint x: 29, startPoint y: 162, endPoint x: 44, endPoint y: 154, distance: 16.6
click at [31, 162] on div at bounding box center [23, 155] width 23 height 23
drag, startPoint x: 25, startPoint y: 214, endPoint x: 33, endPoint y: 213, distance: 7.4
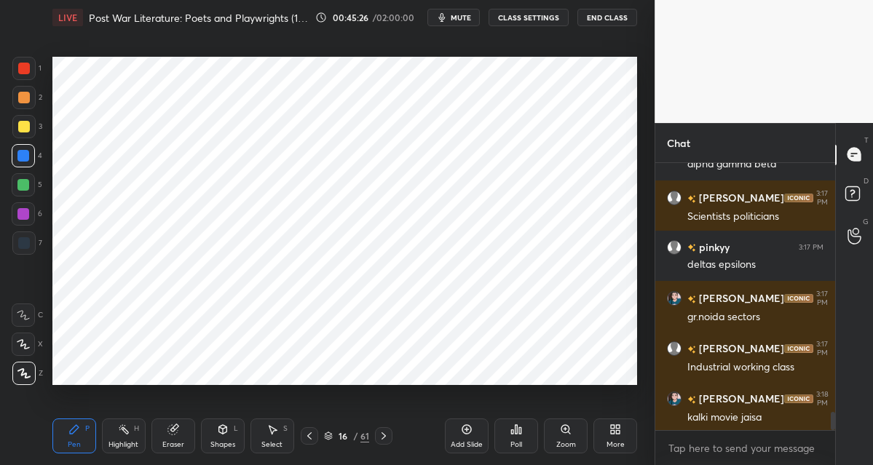
click at [26, 215] on div at bounding box center [23, 214] width 12 height 12
click at [25, 193] on div at bounding box center [23, 184] width 23 height 23
click at [314, 435] on icon at bounding box center [310, 436] width 12 height 12
drag, startPoint x: 386, startPoint y: 435, endPoint x: 385, endPoint y: 421, distance: 13.9
click at [384, 432] on icon at bounding box center [384, 436] width 12 height 12
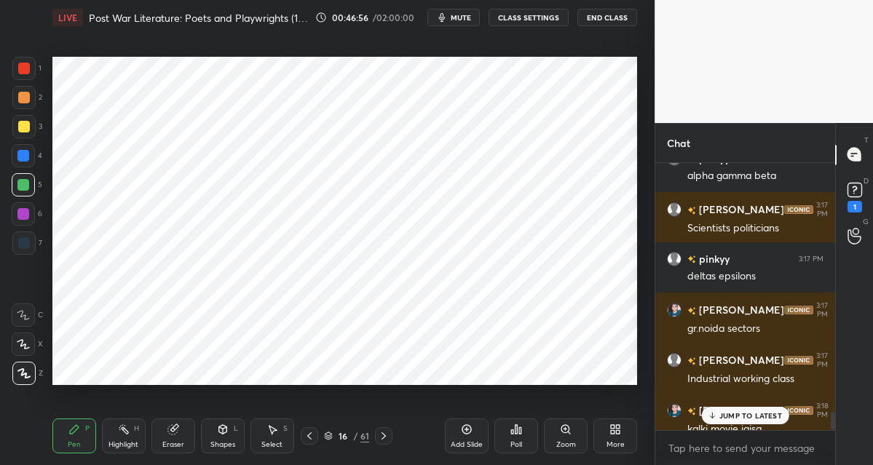
scroll to position [3766, 0]
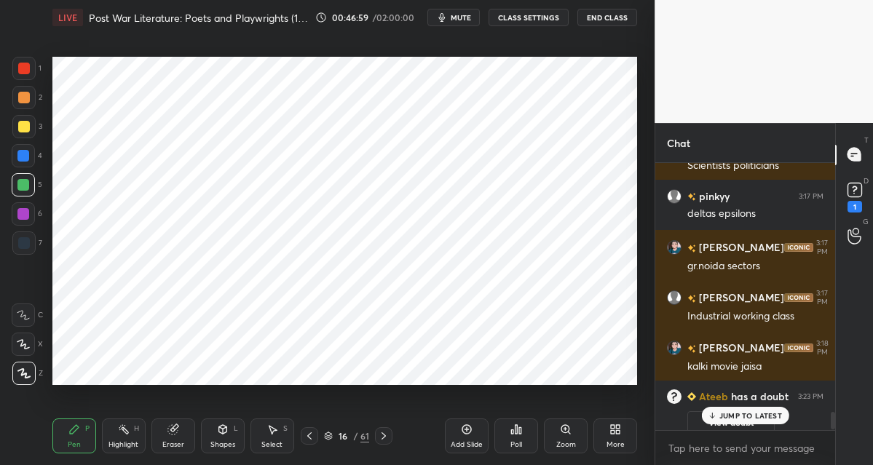
click at [362, 438] on div "61" at bounding box center [364, 436] width 9 height 13
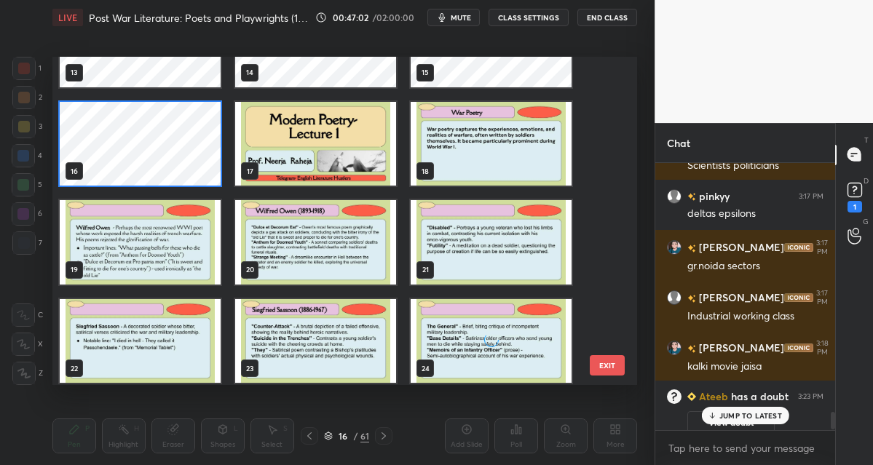
scroll to position [466, 0]
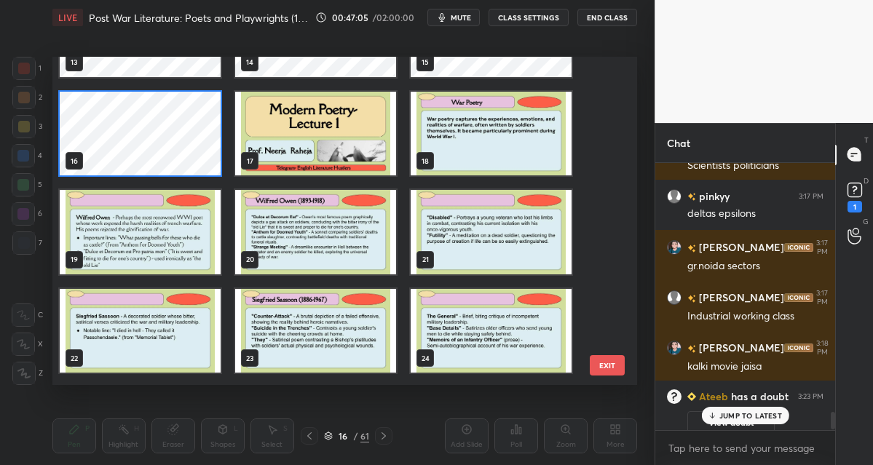
click at [507, 151] on img "grid" at bounding box center [491, 133] width 161 height 84
click at [507, 152] on img "grid" at bounding box center [491, 133] width 161 height 84
click at [516, 149] on img "grid" at bounding box center [491, 133] width 161 height 84
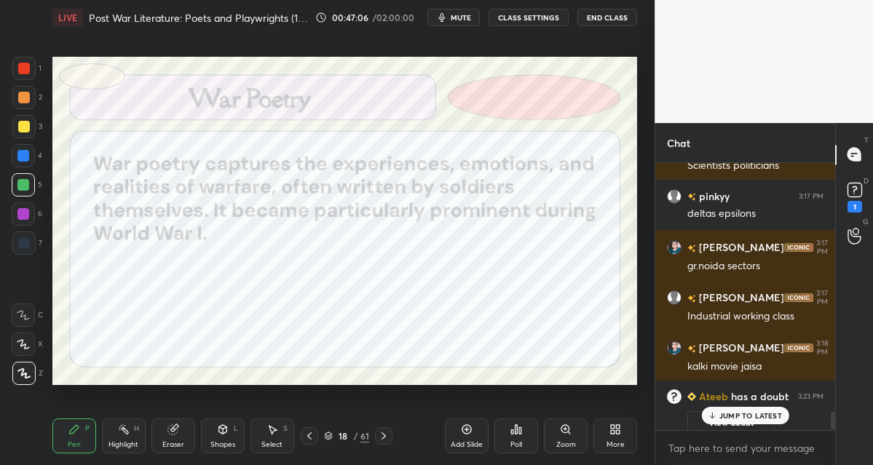
click at [515, 150] on img "grid" at bounding box center [491, 133] width 161 height 84
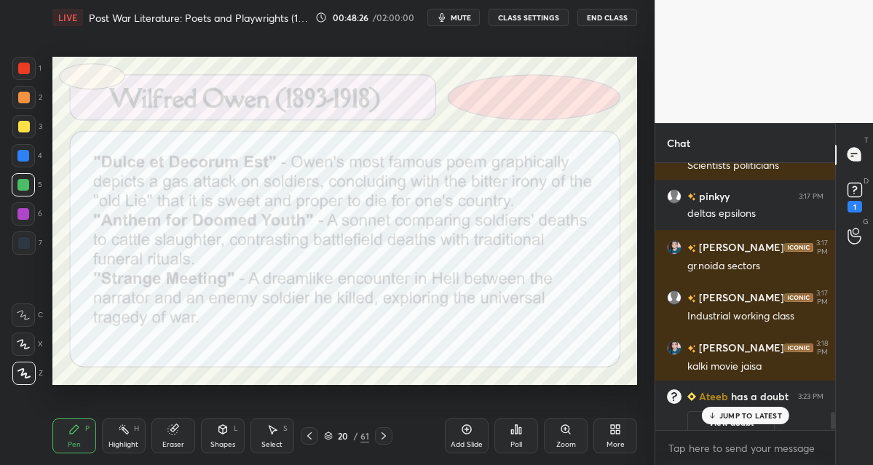
scroll to position [3407, 0]
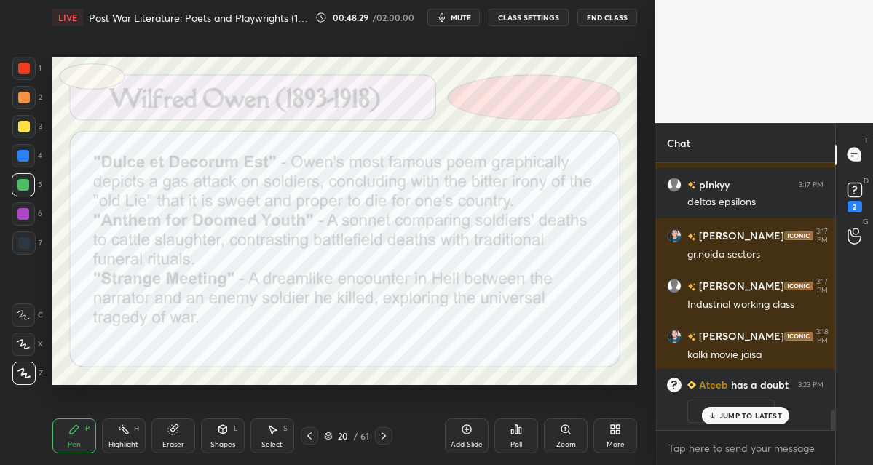
click at [378, 435] on icon at bounding box center [384, 436] width 12 height 12
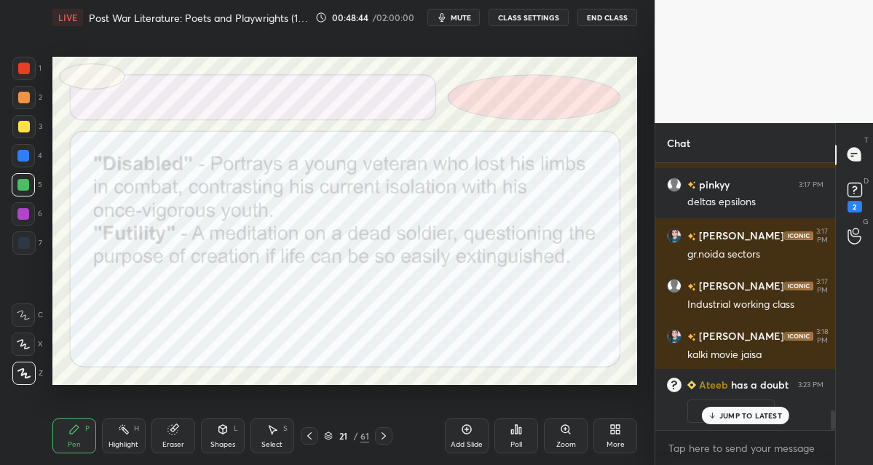
click at [387, 438] on icon at bounding box center [384, 436] width 12 height 12
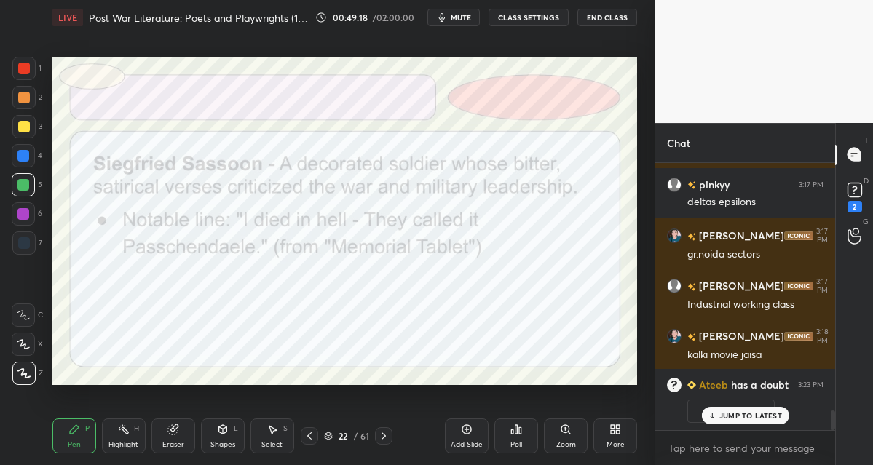
drag, startPoint x: 384, startPoint y: 435, endPoint x: 390, endPoint y: 430, distance: 8.2
click at [384, 435] on icon at bounding box center [384, 436] width 12 height 12
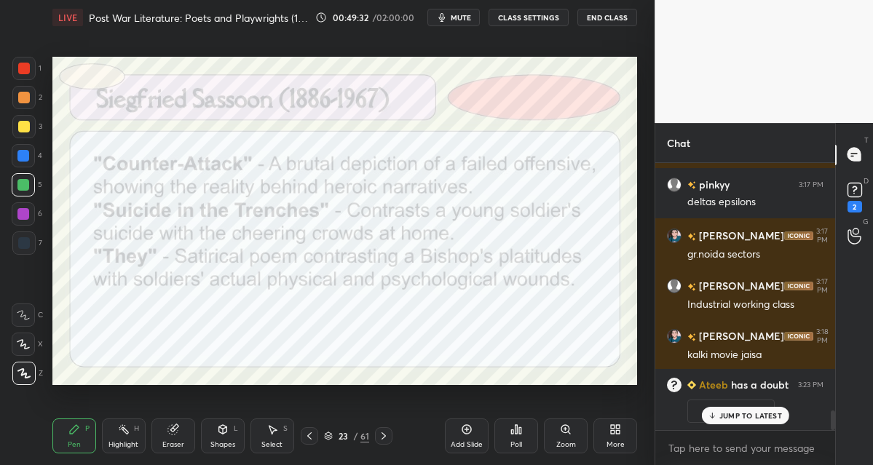
click at [381, 437] on icon at bounding box center [384, 436] width 12 height 12
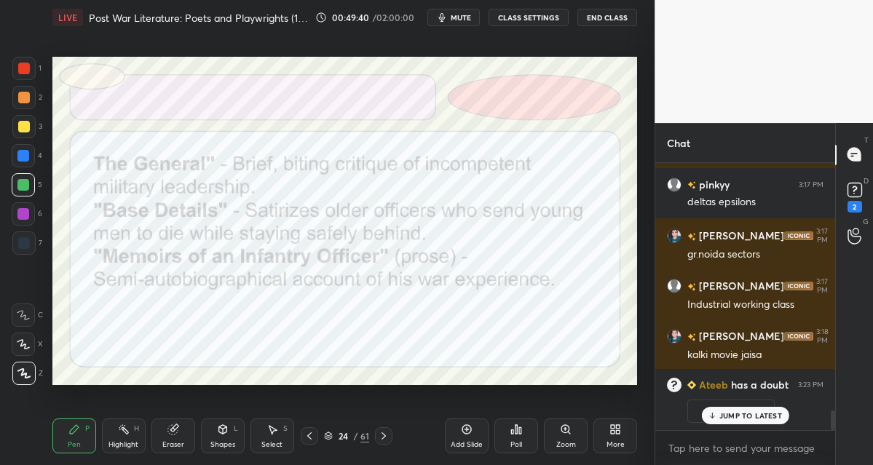
drag, startPoint x: 24, startPoint y: 242, endPoint x: 41, endPoint y: 224, distance: 24.7
click at [25, 240] on div at bounding box center [24, 243] width 12 height 12
drag, startPoint x: 22, startPoint y: 215, endPoint x: 33, endPoint y: 213, distance: 11.7
click at [22, 214] on div at bounding box center [23, 214] width 12 height 12
click at [383, 436] on icon at bounding box center [384, 436] width 12 height 12
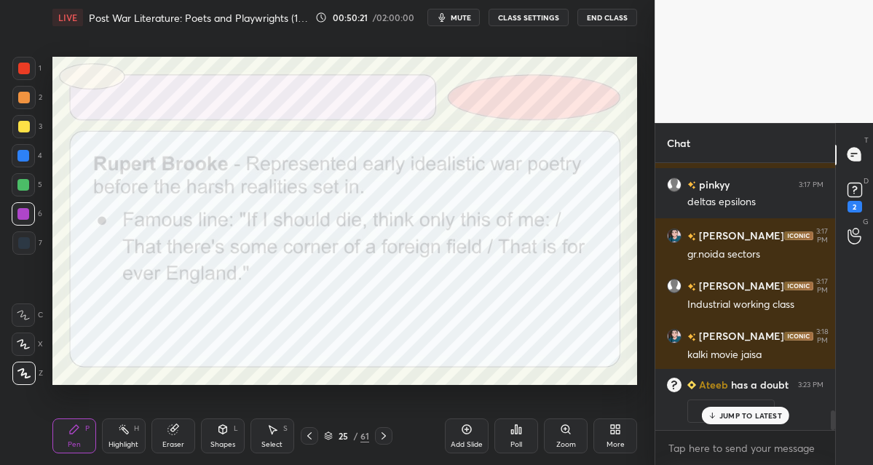
click at [383, 434] on icon at bounding box center [384, 436] width 12 height 12
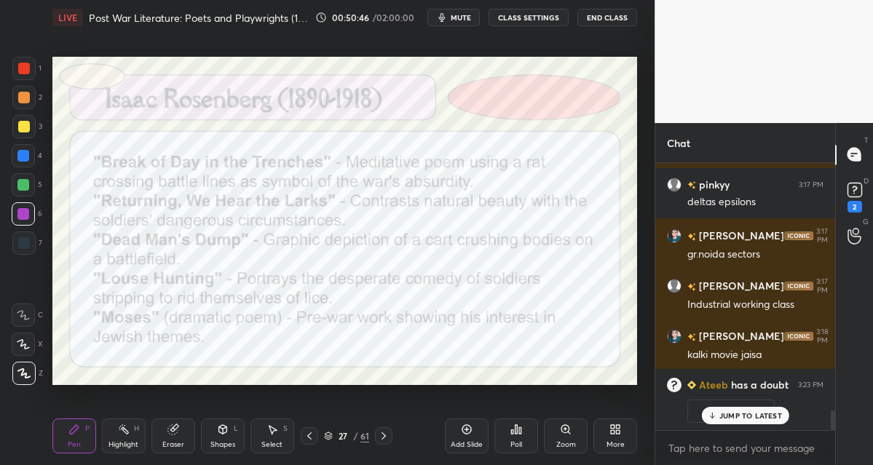
click at [363, 435] on div "61" at bounding box center [364, 436] width 9 height 13
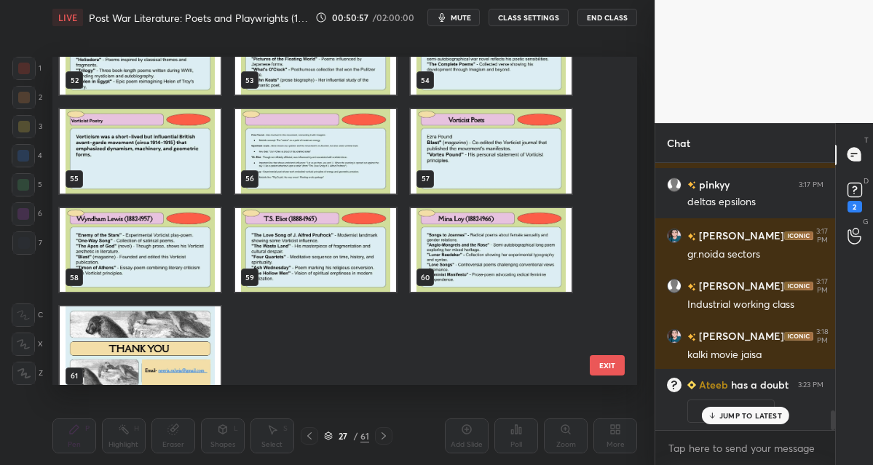
scroll to position [1744, 0]
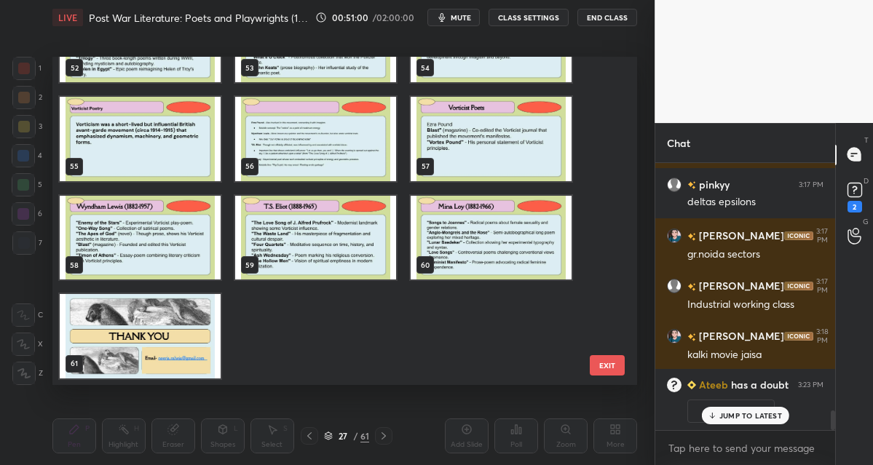
click at [608, 365] on button "EXIT" at bounding box center [607, 365] width 35 height 20
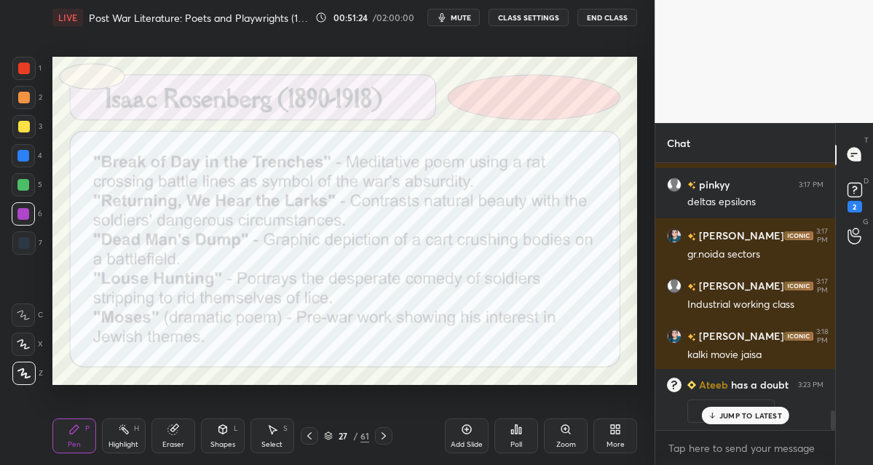
click at [381, 435] on icon at bounding box center [384, 436] width 12 height 12
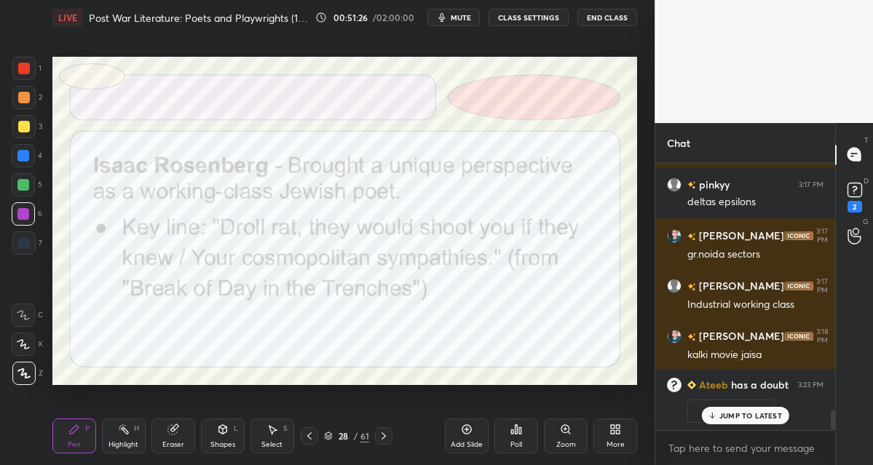
click at [387, 433] on icon at bounding box center [384, 436] width 12 height 12
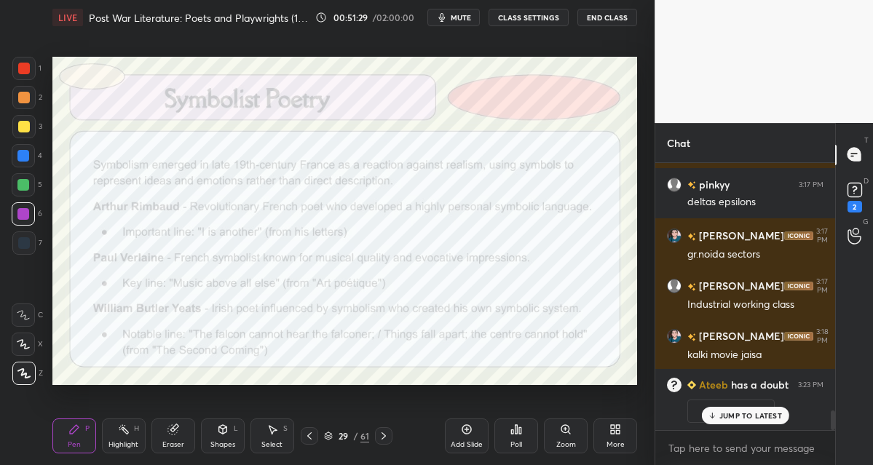
click at [381, 435] on icon at bounding box center [384, 436] width 12 height 12
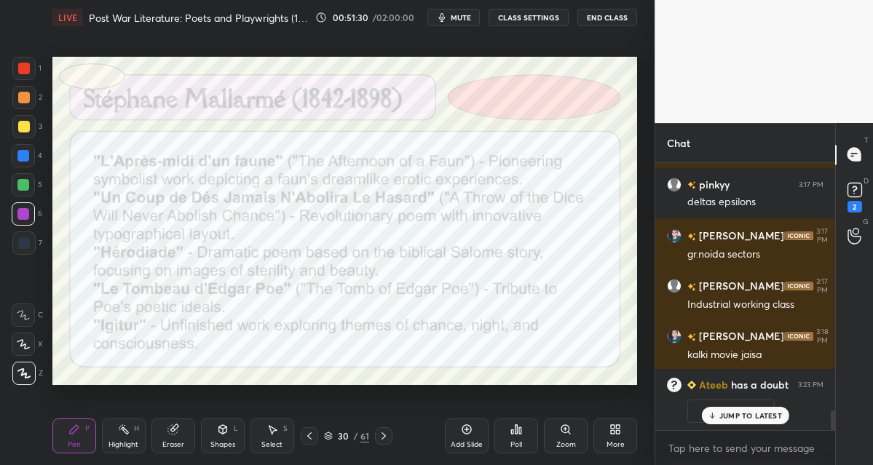
click at [384, 436] on icon at bounding box center [383, 435] width 4 height 7
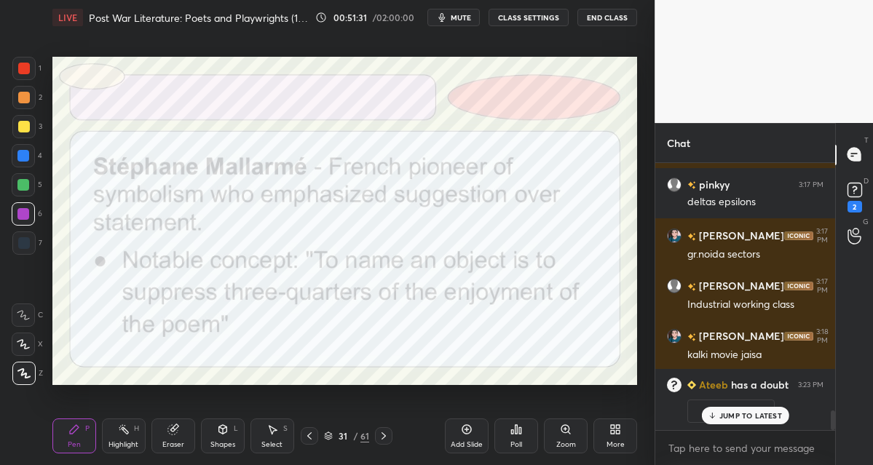
click at [383, 435] on icon at bounding box center [384, 436] width 12 height 12
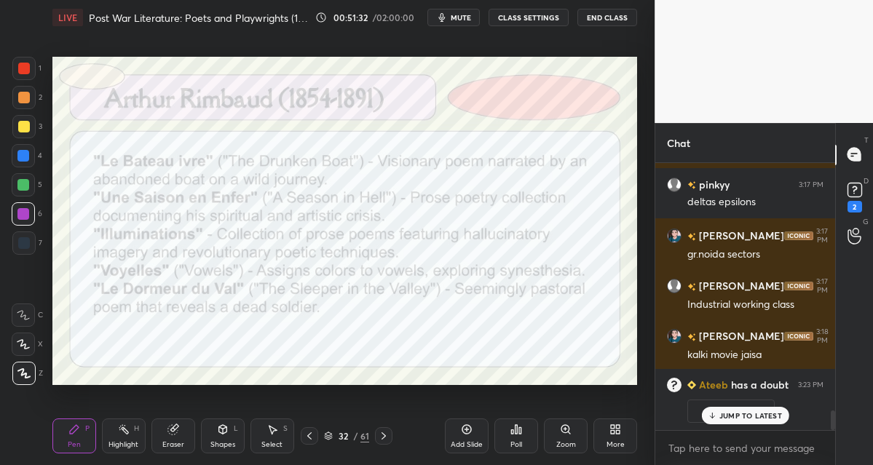
click at [383, 438] on icon at bounding box center [383, 435] width 4 height 7
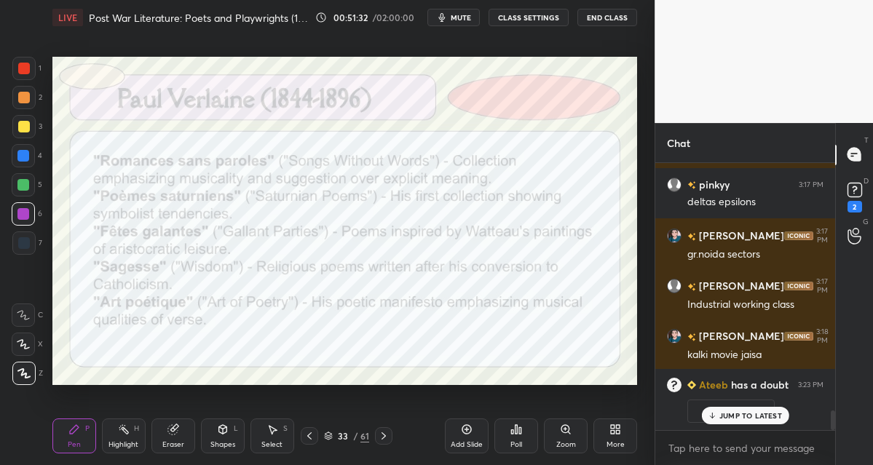
click at [384, 437] on icon at bounding box center [384, 436] width 12 height 12
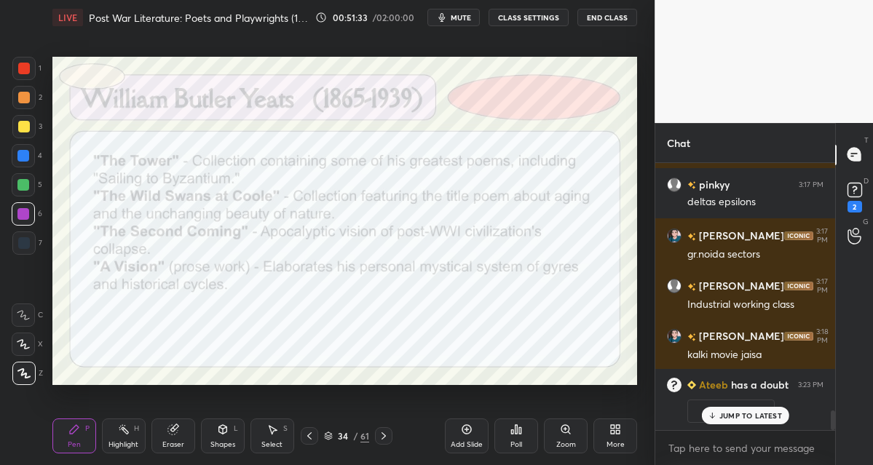
click at [388, 440] on div at bounding box center [383, 435] width 17 height 17
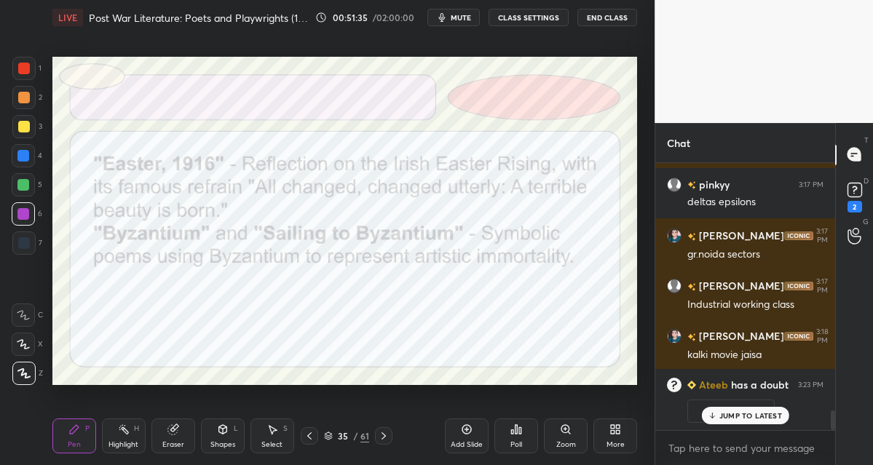
click at [383, 437] on icon at bounding box center [384, 436] width 12 height 12
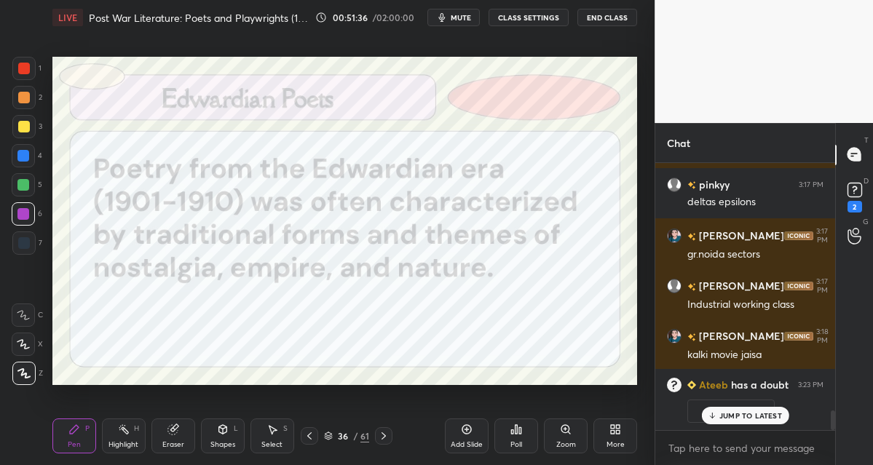
scroll to position [3483, 0]
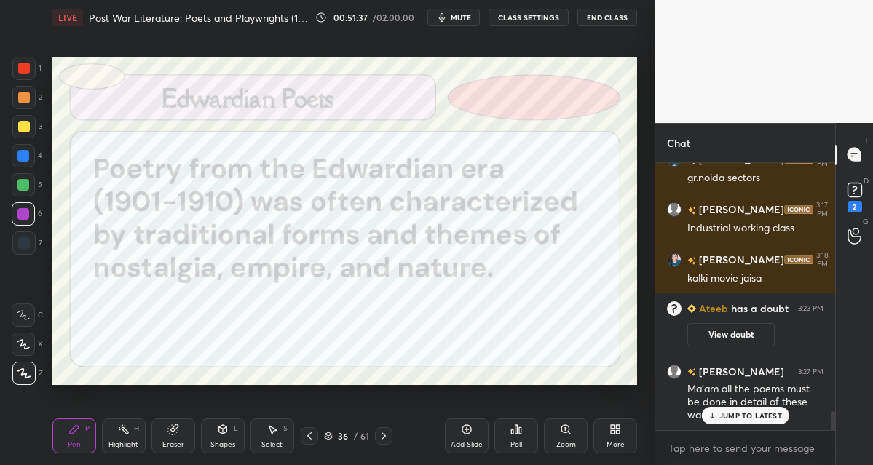
drag, startPoint x: 313, startPoint y: 440, endPoint x: 322, endPoint y: 437, distance: 9.9
click at [315, 440] on div at bounding box center [309, 435] width 17 height 17
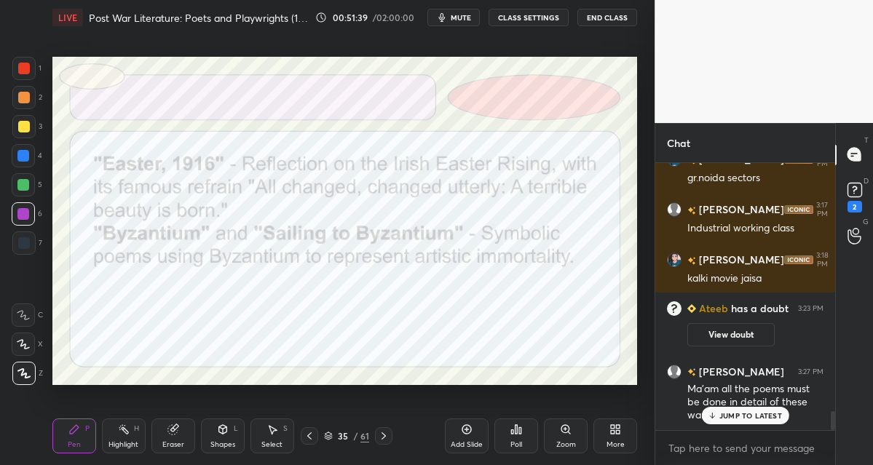
drag, startPoint x: 464, startPoint y: 430, endPoint x: 480, endPoint y: 402, distance: 32.6
click at [462, 430] on icon at bounding box center [467, 430] width 12 height 12
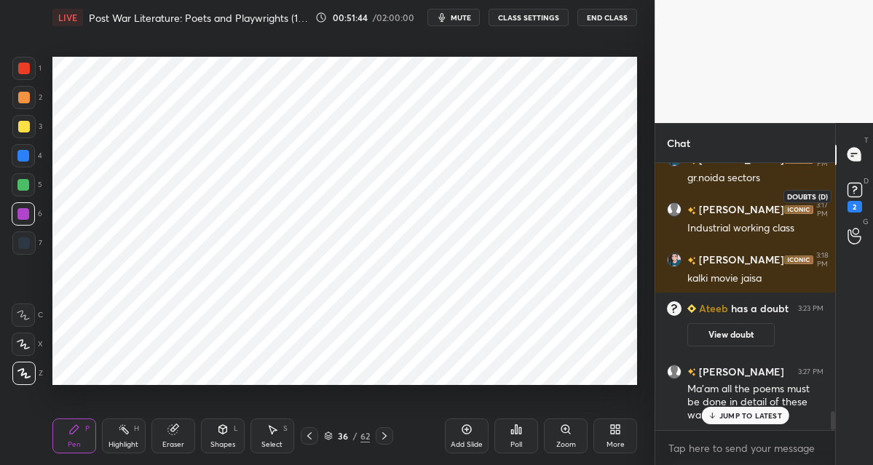
click at [852, 199] on icon at bounding box center [855, 190] width 22 height 22
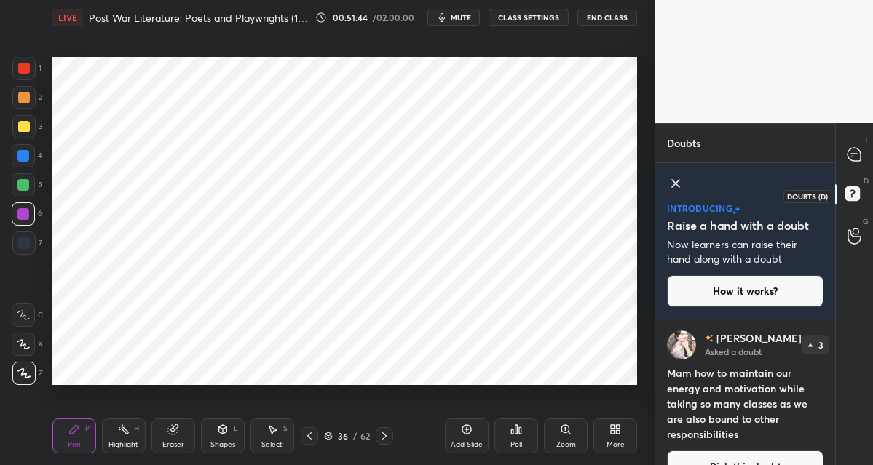
scroll to position [29, 0]
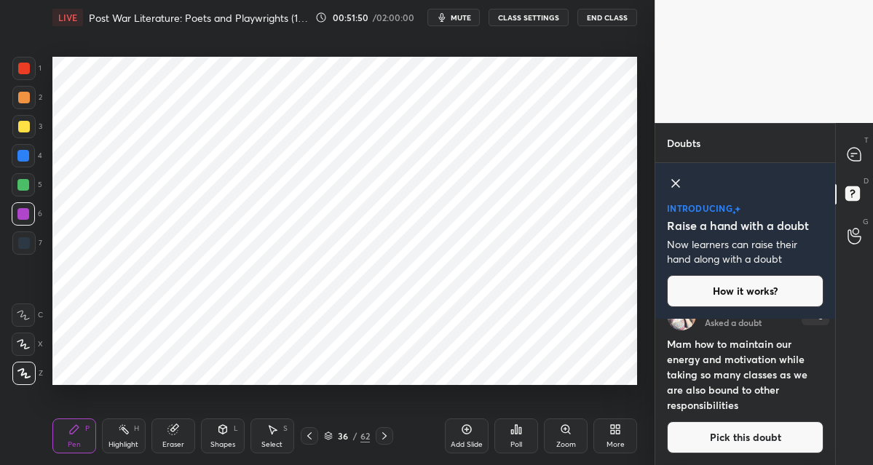
drag, startPoint x: 730, startPoint y: 438, endPoint x: 732, endPoint y: 430, distance: 8.9
click at [730, 438] on button "Pick this doubt" at bounding box center [745, 438] width 157 height 32
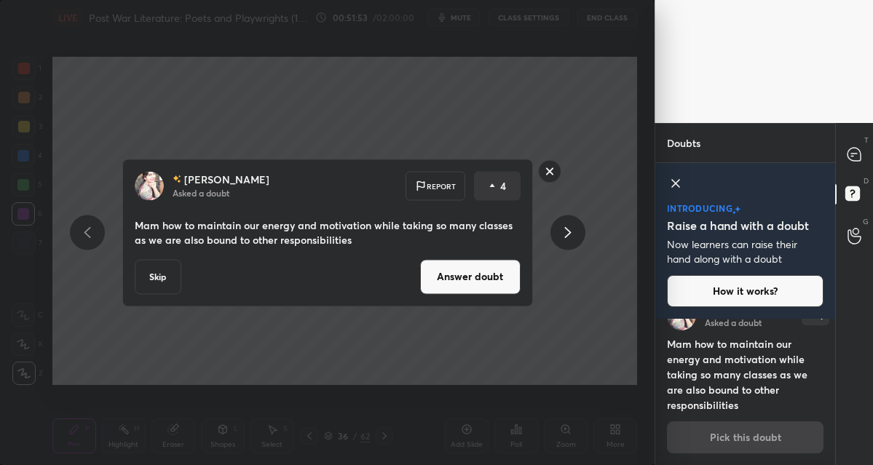
click at [448, 284] on button "Answer doubt" at bounding box center [470, 276] width 100 height 35
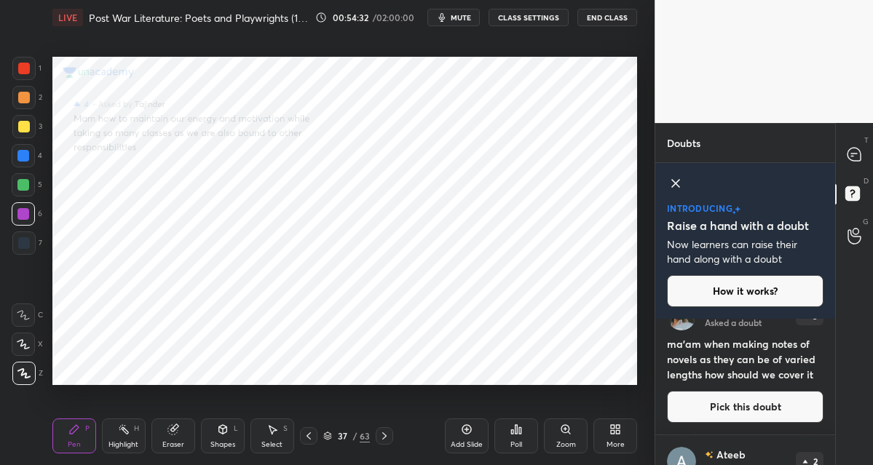
click at [719, 400] on button "Pick this doubt" at bounding box center [745, 407] width 157 height 32
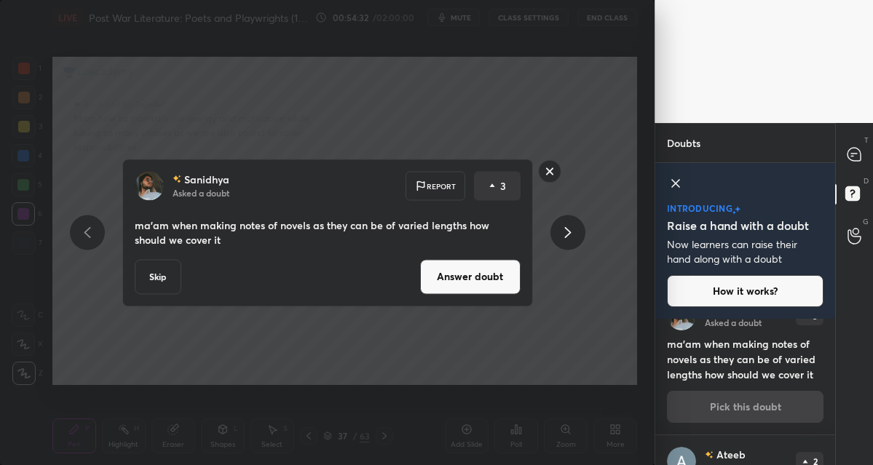
scroll to position [0, 0]
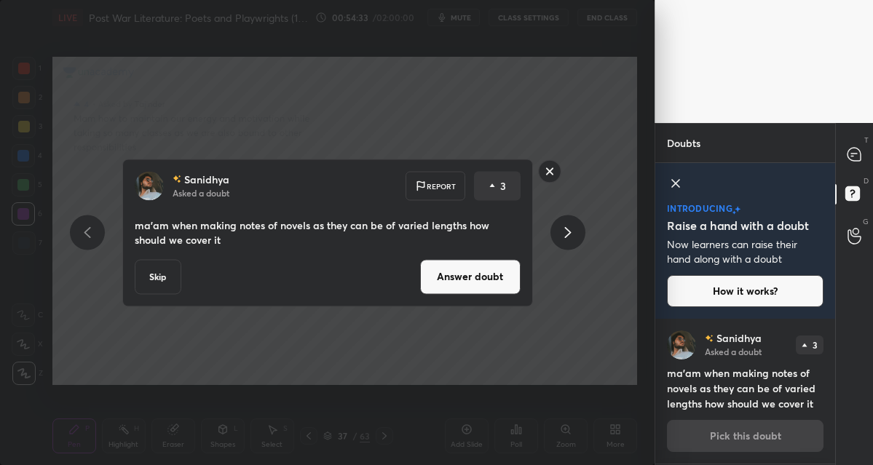
click at [457, 283] on button "Answer doubt" at bounding box center [470, 276] width 100 height 35
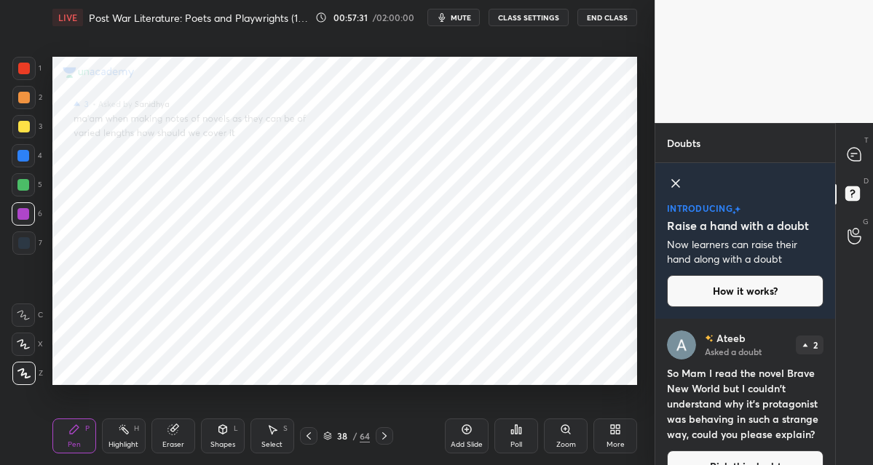
click at [733, 456] on button "Pick this doubt" at bounding box center [745, 467] width 157 height 32
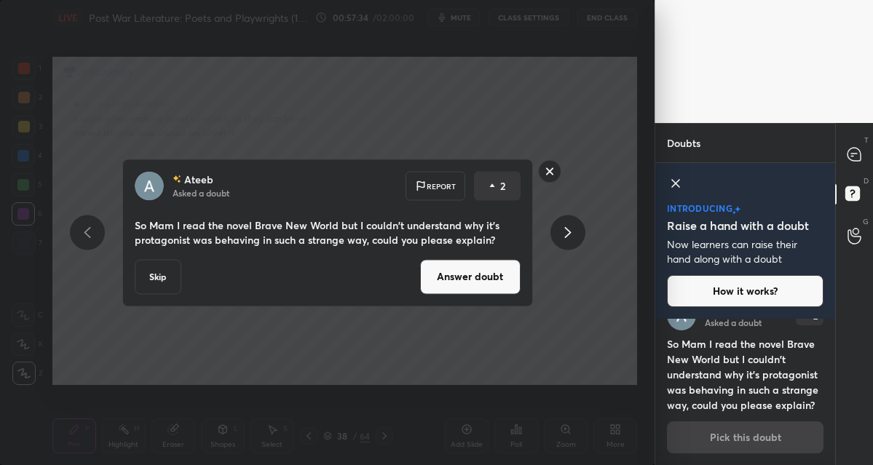
drag, startPoint x: 491, startPoint y: 241, endPoint x: 248, endPoint y: 232, distance: 242.6
click at [248, 233] on p "So Mam I read the novel Brave New World but I couldn't understand why it's prot…" at bounding box center [328, 232] width 386 height 29
click at [550, 170] on rect at bounding box center [549, 171] width 23 height 23
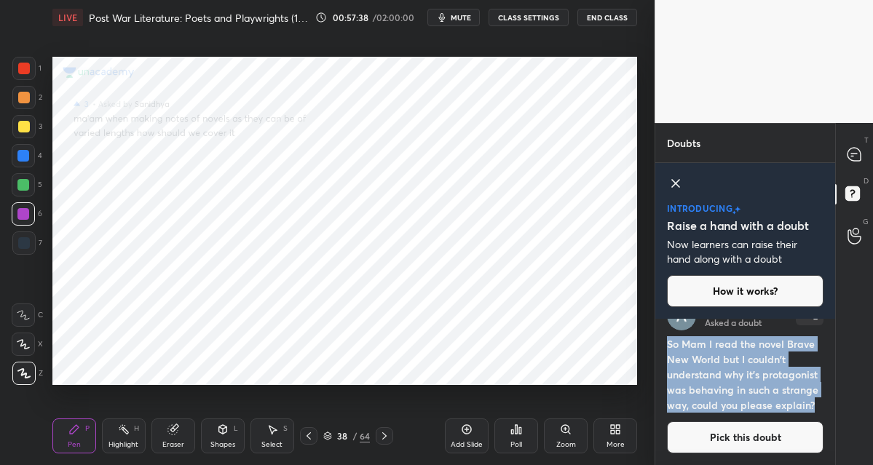
drag, startPoint x: 815, startPoint y: 403, endPoint x: 664, endPoint y: 343, distance: 163.0
click at [665, 343] on div "[PERSON_NAME] Asked a doubt 2 So Mam I read the novel Brave New World but I cou…" at bounding box center [745, 377] width 180 height 175
copy h4 "So Mam I read the novel Brave New World but I couldn't understand why it's prot…"
drag, startPoint x: 700, startPoint y: 436, endPoint x: 698, endPoint y: 407, distance: 29.2
click at [700, 433] on button "Pick this doubt" at bounding box center [745, 438] width 157 height 32
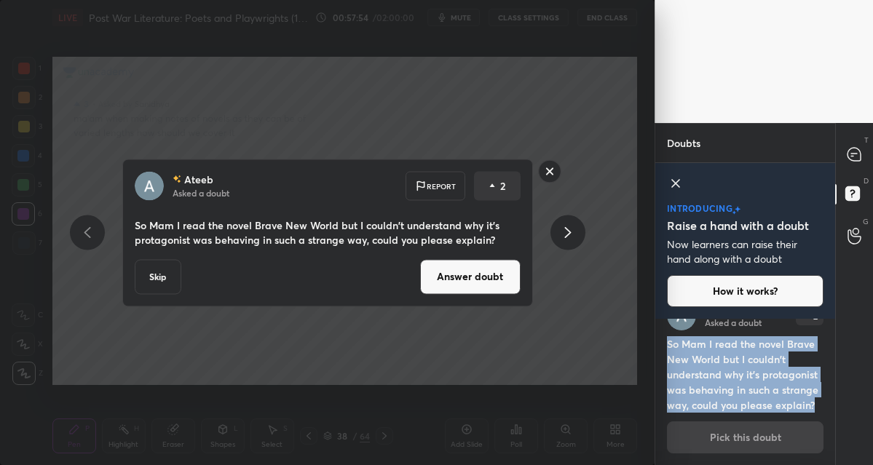
click at [485, 274] on button "Answer doubt" at bounding box center [470, 276] width 100 height 35
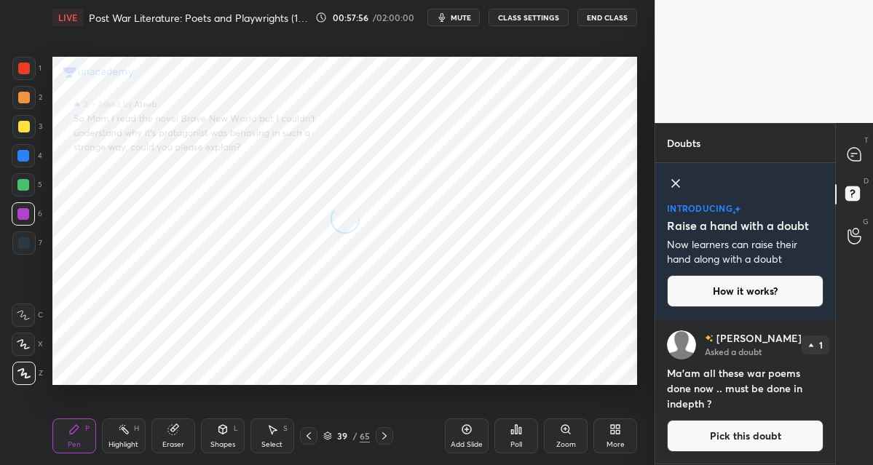
scroll to position [0, 0]
click at [731, 435] on button "Pick this doubt" at bounding box center [745, 436] width 157 height 32
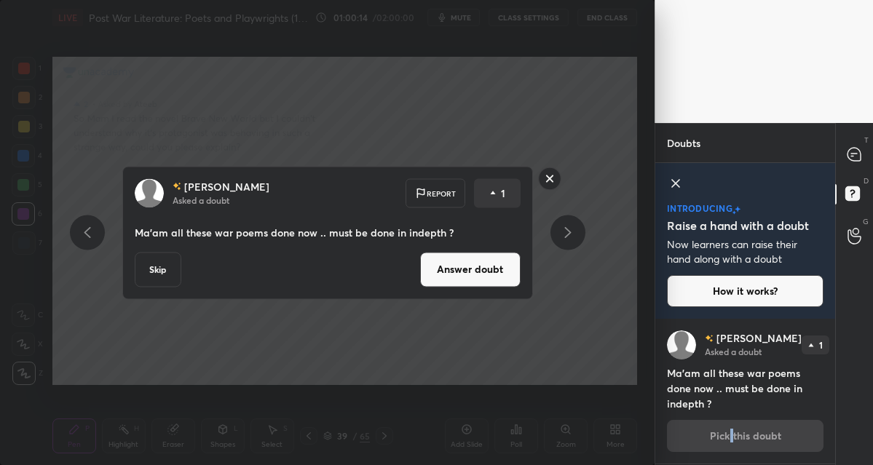
click at [435, 280] on button "Answer doubt" at bounding box center [470, 269] width 100 height 35
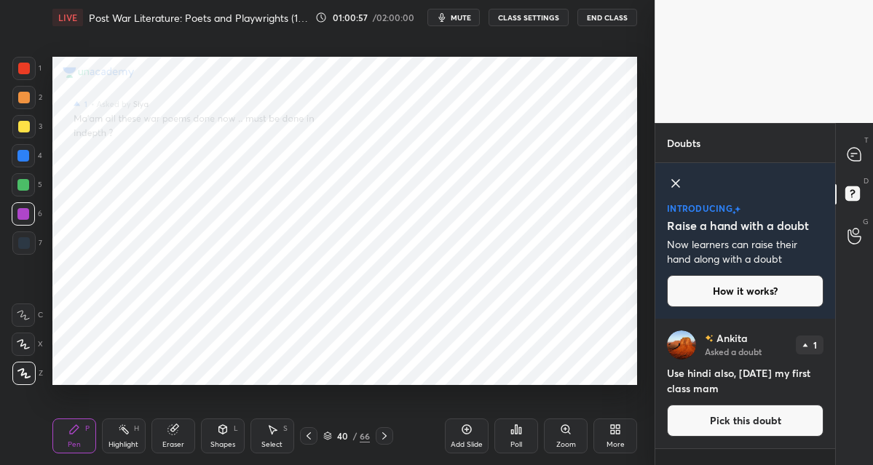
click at [707, 414] on button "Pick this doubt" at bounding box center [745, 421] width 157 height 32
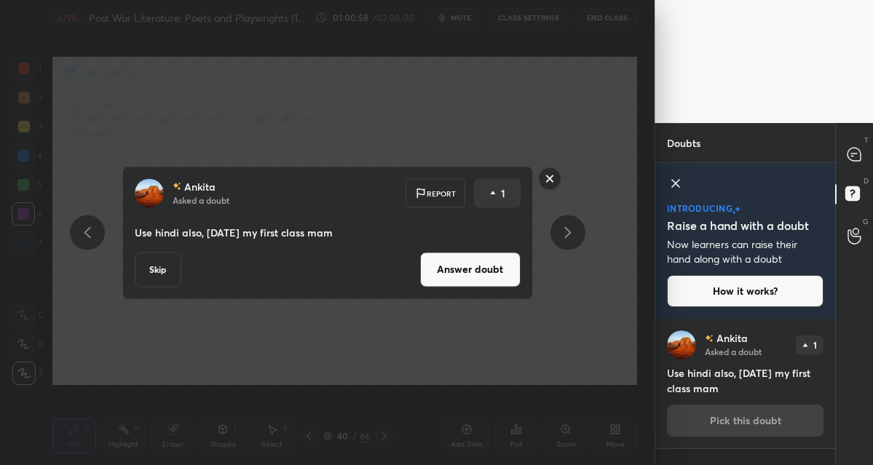
drag, startPoint x: 438, startPoint y: 265, endPoint x: 436, endPoint y: 258, distance: 7.6
click at [438, 264] on button "Answer doubt" at bounding box center [470, 269] width 100 height 35
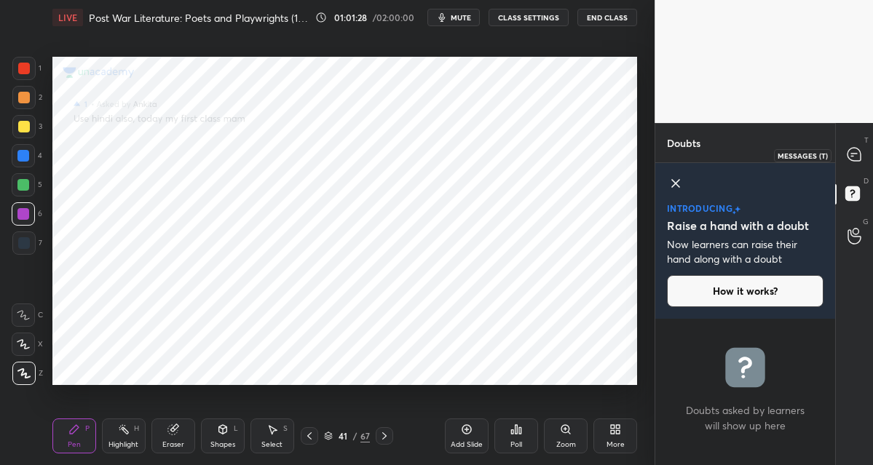
click at [851, 156] on icon at bounding box center [854, 154] width 15 height 15
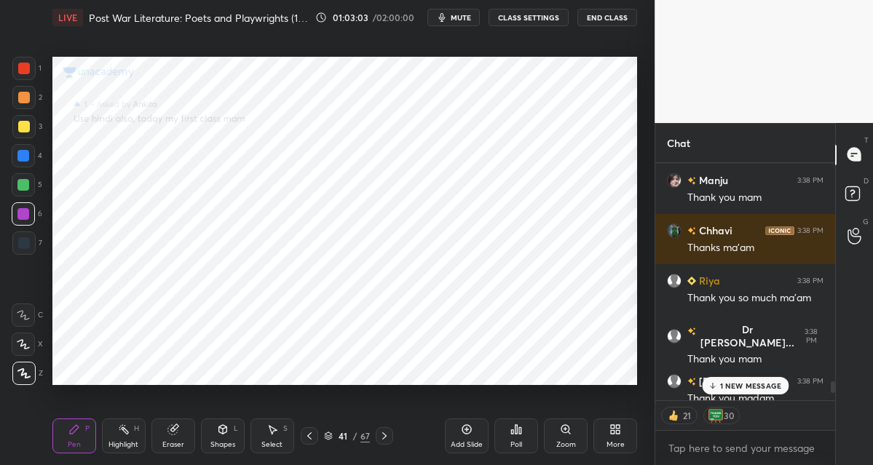
scroll to position [4817, 0]
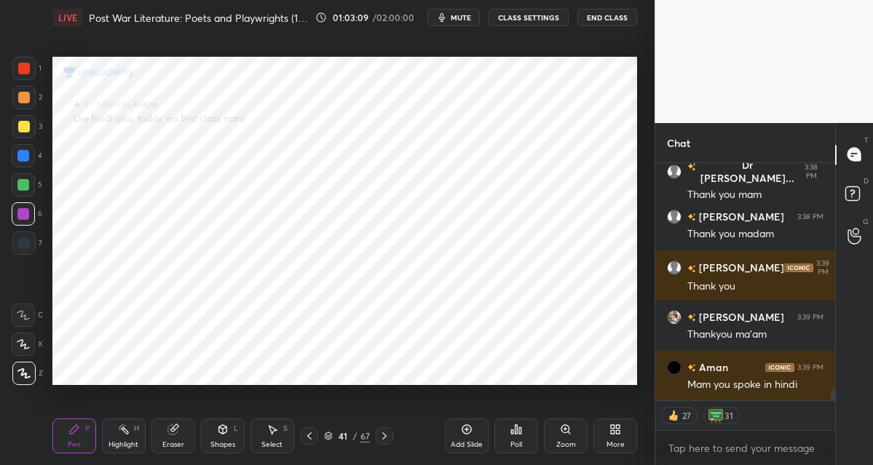
click at [609, 22] on button "End Class" at bounding box center [607, 17] width 60 height 17
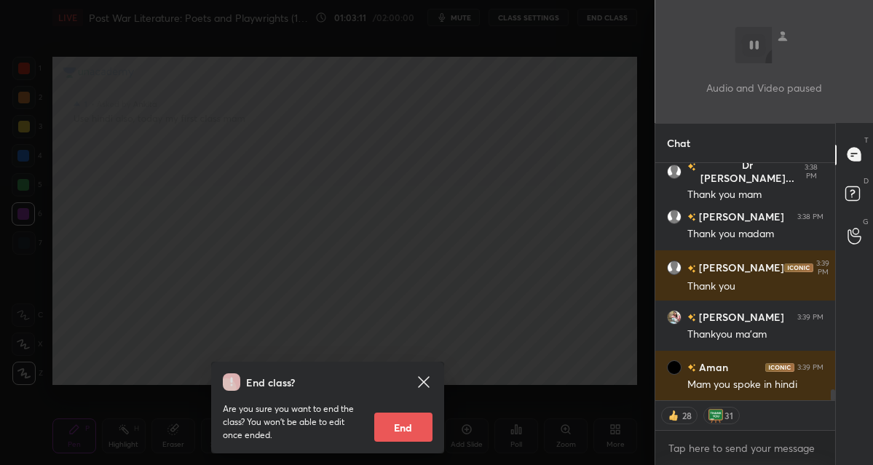
click at [394, 428] on button "End" at bounding box center [403, 427] width 58 height 29
type textarea "x"
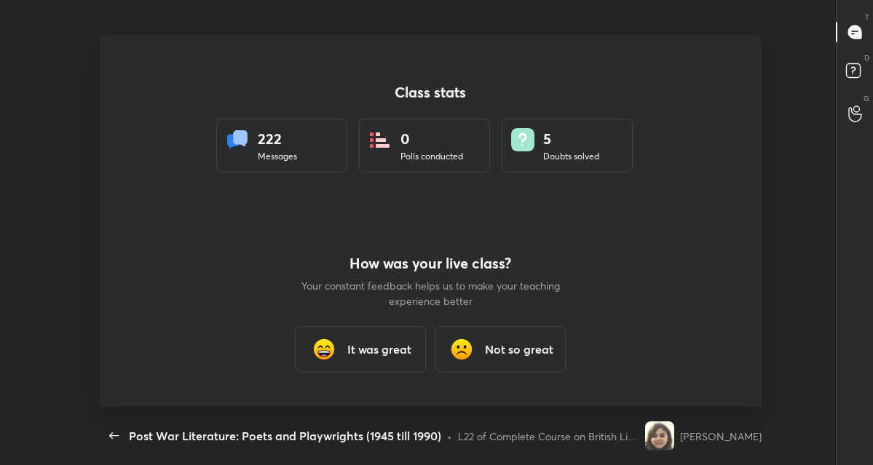
scroll to position [72426, 71949]
